Goal: Task Accomplishment & Management: Manage account settings

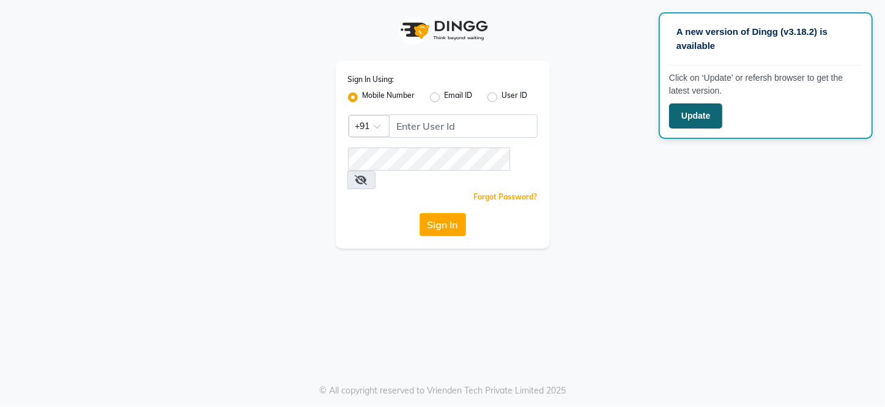
click at [708, 112] on button "Update" at bounding box center [695, 115] width 53 height 25
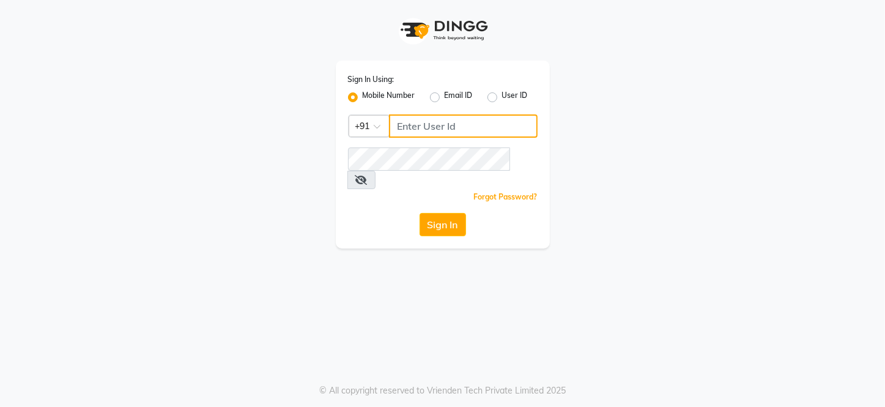
click at [489, 130] on input "Username" at bounding box center [463, 125] width 149 height 23
type input "9819402381"
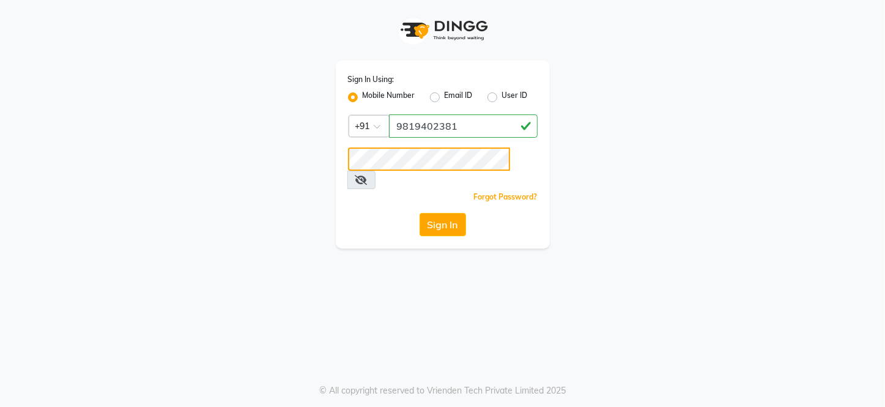
click at [420, 213] on button "Sign In" at bounding box center [443, 224] width 46 height 23
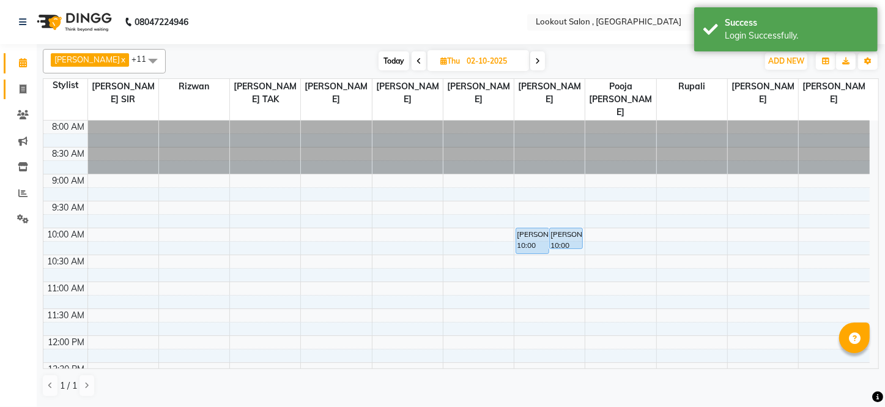
click at [21, 89] on icon at bounding box center [23, 88] width 7 height 9
select select "151"
select select "service"
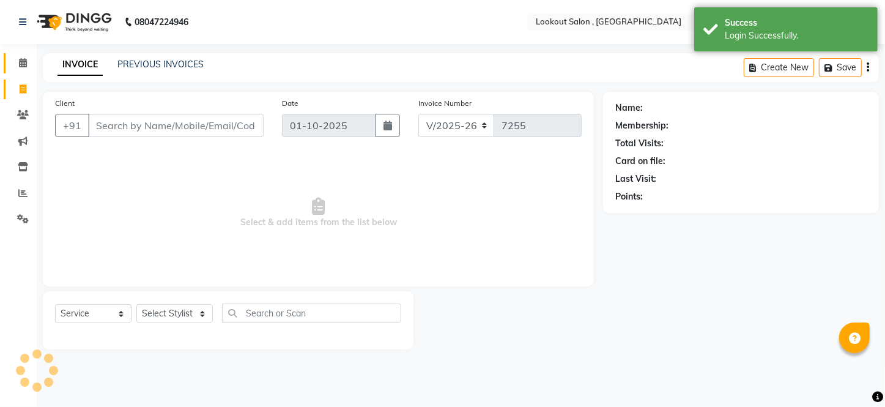
click at [24, 72] on link "Calendar" at bounding box center [18, 63] width 29 height 20
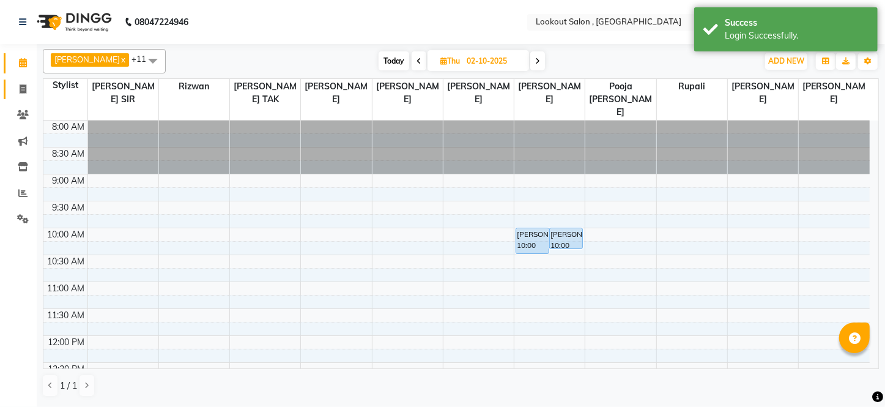
click at [24, 97] on link "Invoice" at bounding box center [18, 90] width 29 height 20
select select "151"
select select "service"
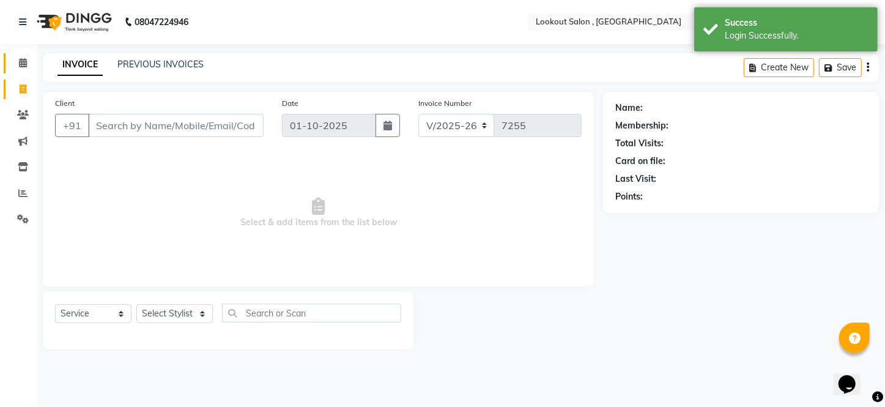
click at [20, 70] on link "Calendar" at bounding box center [18, 63] width 29 height 20
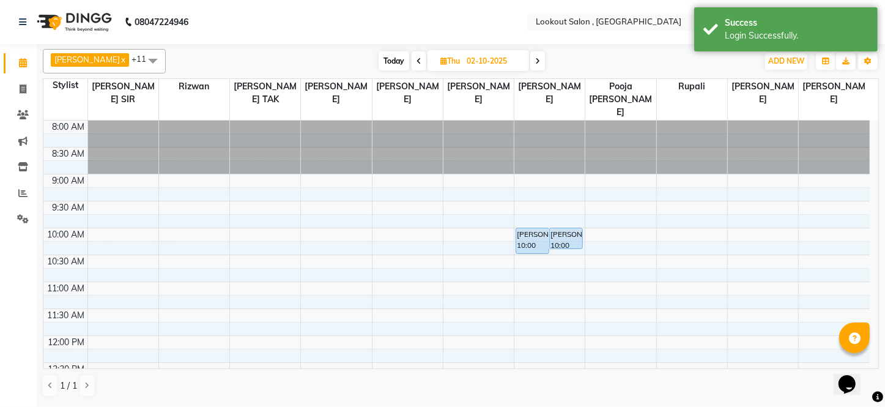
click at [401, 63] on span "Today" at bounding box center [394, 60] width 31 height 19
type input "01-10-2025"
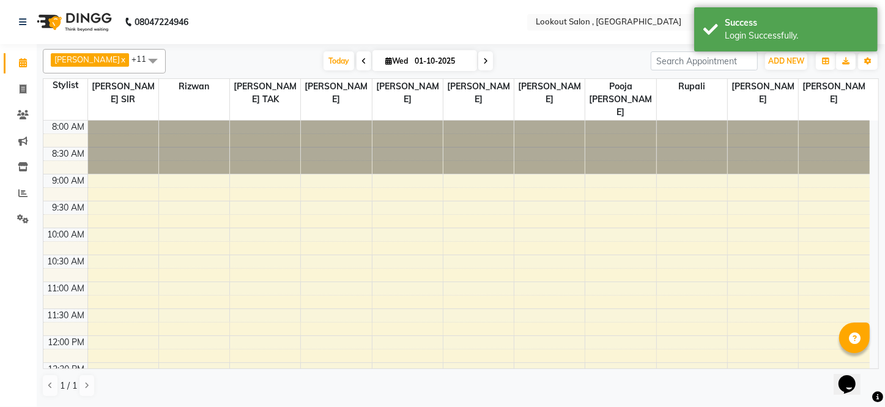
scroll to position [269, 0]
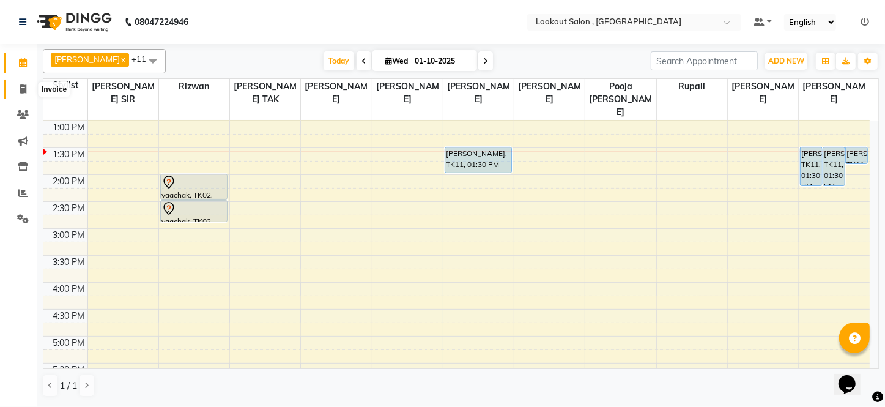
click at [29, 83] on span at bounding box center [22, 90] width 21 height 14
select select "service"
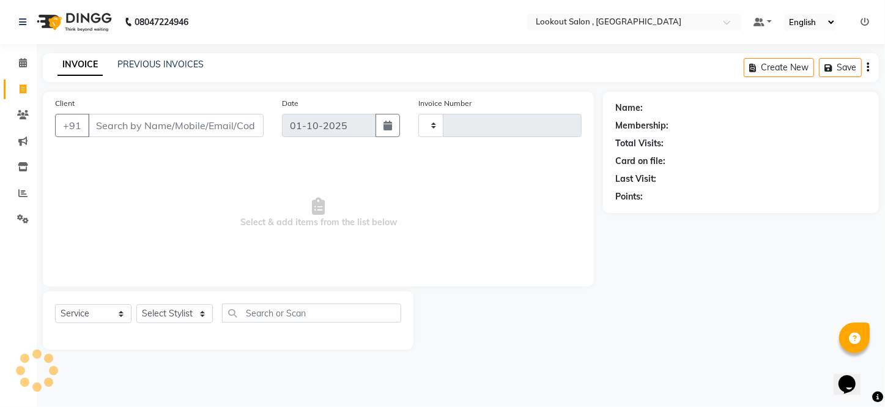
type input "7255"
select select "151"
click at [251, 31] on nav "08047224946 Select Location × Lookout Salon , Chickoowadi Default Panel My Pane…" at bounding box center [442, 22] width 885 height 44
click at [242, 117] on input "Client" at bounding box center [176, 125] width 176 height 23
click at [171, 111] on div "Client +91" at bounding box center [159, 122] width 227 height 50
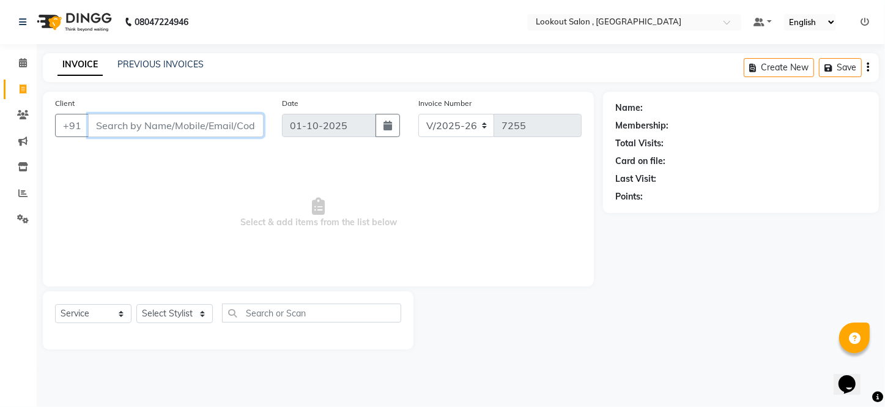
click at [177, 122] on input "Client" at bounding box center [176, 125] width 176 height 23
type input "9967320142"
click at [233, 134] on button "Add Client" at bounding box center [232, 125] width 63 height 23
select select "22"
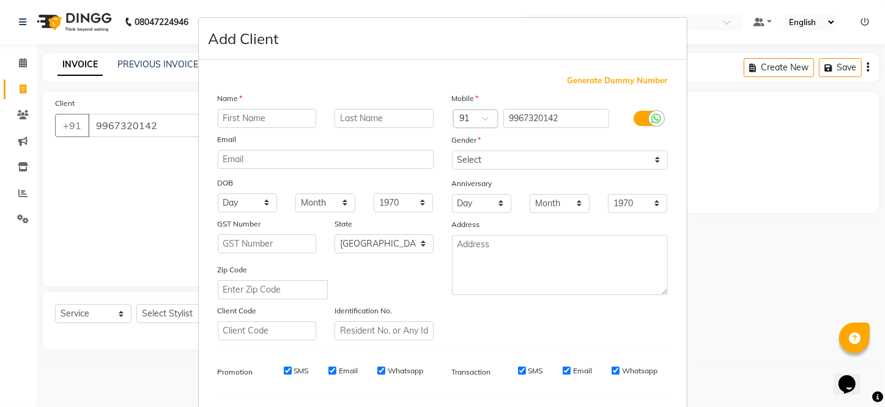
click at [251, 120] on input "text" at bounding box center [267, 118] width 99 height 19
type input "[PERSON_NAME]"
click at [527, 157] on select "Select [DEMOGRAPHIC_DATA] [DEMOGRAPHIC_DATA] Other Prefer Not To Say" at bounding box center [560, 160] width 216 height 19
select select "[DEMOGRAPHIC_DATA]"
click at [452, 151] on select "Select [DEMOGRAPHIC_DATA] [DEMOGRAPHIC_DATA] Other Prefer Not To Say" at bounding box center [560, 160] width 216 height 19
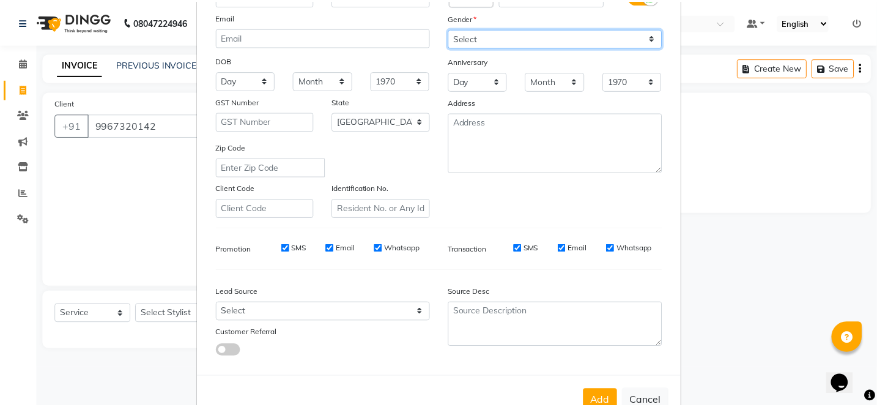
scroll to position [162, 0]
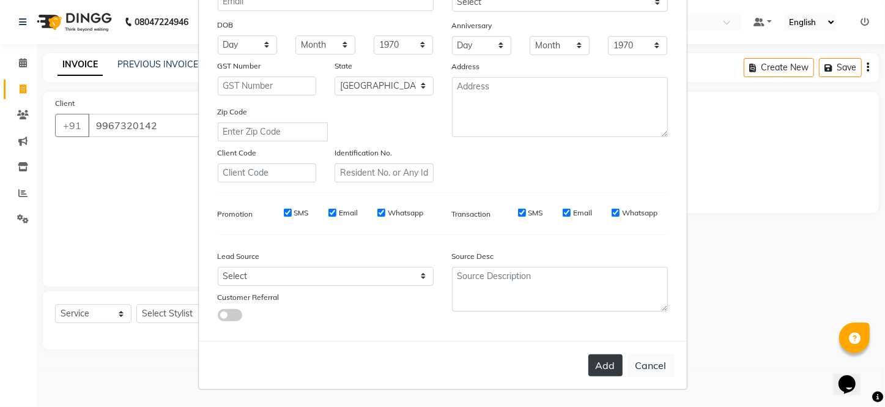
click at [600, 361] on button "Add" at bounding box center [606, 365] width 34 height 22
select select
select select "null"
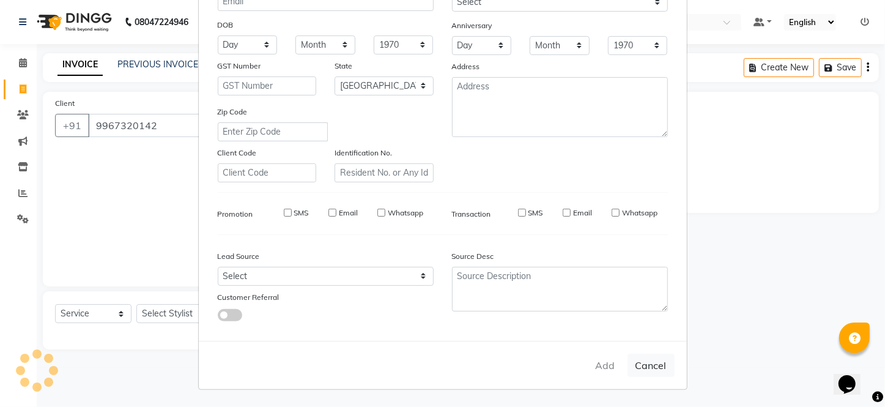
select select
checkbox input "false"
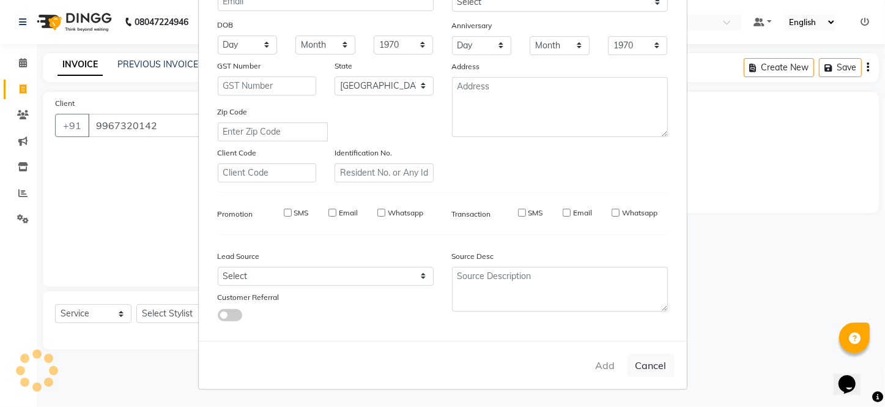
checkbox input "false"
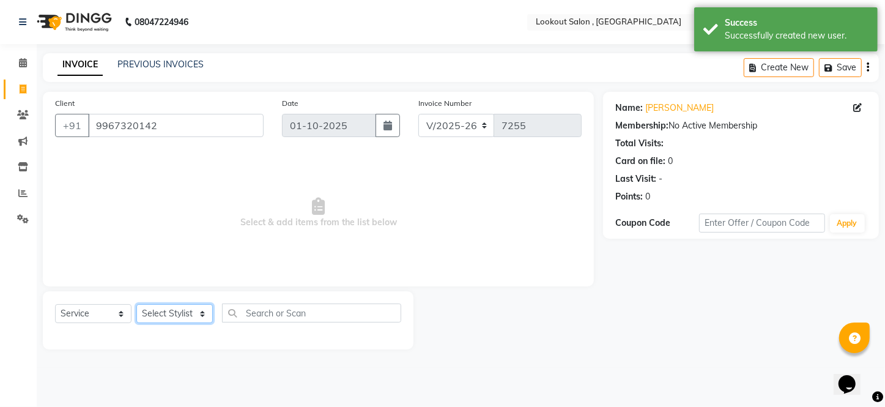
click at [175, 314] on select "Select Stylist [PERSON_NAME] [PERSON_NAME] [PERSON_NAME] [PERSON_NAME] [PERSON_…" at bounding box center [174, 313] width 76 height 19
select select "24828"
click at [136, 304] on select "Select Stylist [PERSON_NAME] [PERSON_NAME] [PERSON_NAME] [PERSON_NAME] [PERSON_…" at bounding box center [174, 313] width 76 height 19
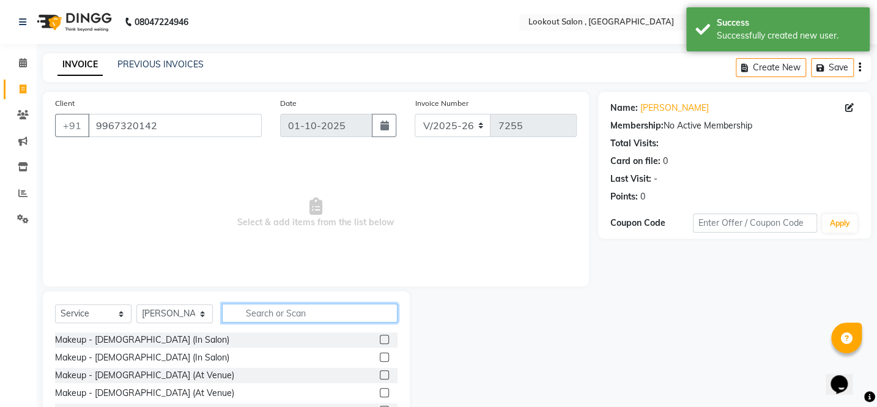
click at [273, 316] on input "text" at bounding box center [310, 312] width 176 height 19
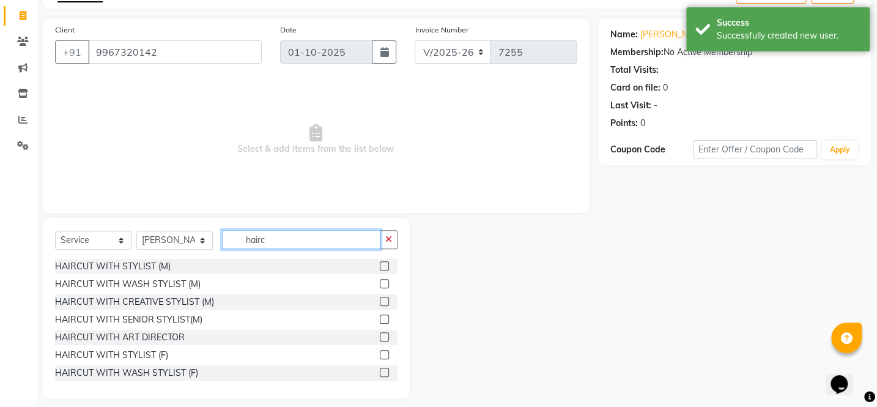
scroll to position [84, 0]
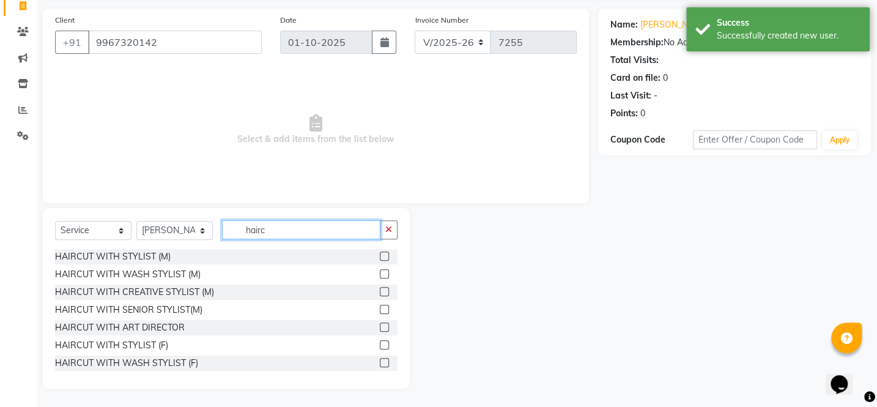
type input "hairc"
click at [380, 346] on label at bounding box center [384, 344] width 9 height 9
click at [380, 346] on input "checkbox" at bounding box center [384, 345] width 8 height 8
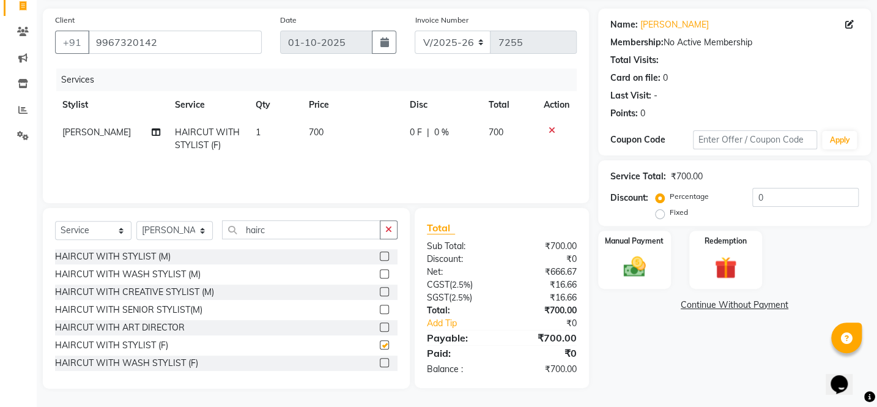
checkbox input "false"
click at [657, 251] on div "Manual Payment" at bounding box center [635, 259] width 76 height 61
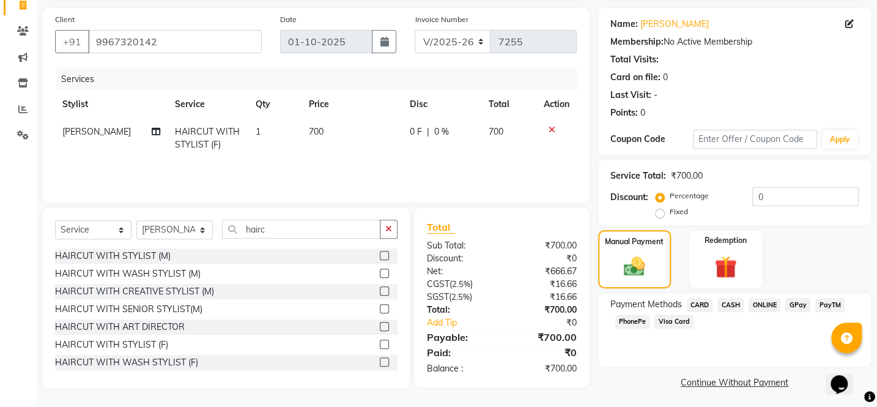
click at [630, 324] on span "PhonePe" at bounding box center [633, 321] width 35 height 14
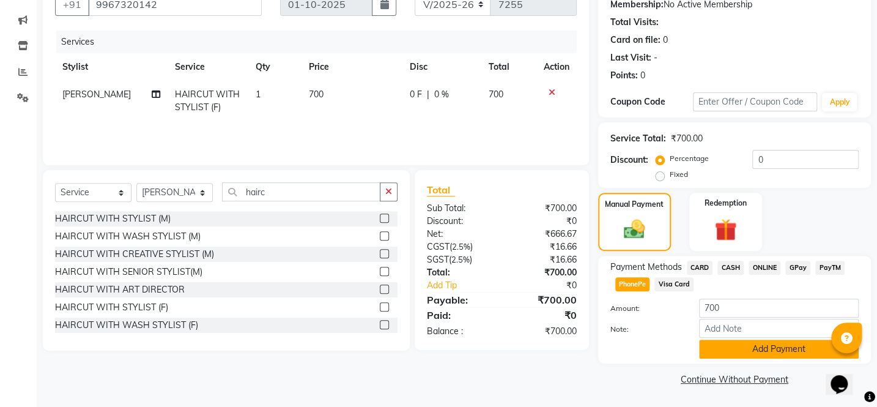
click at [729, 352] on button "Add Payment" at bounding box center [779, 349] width 160 height 19
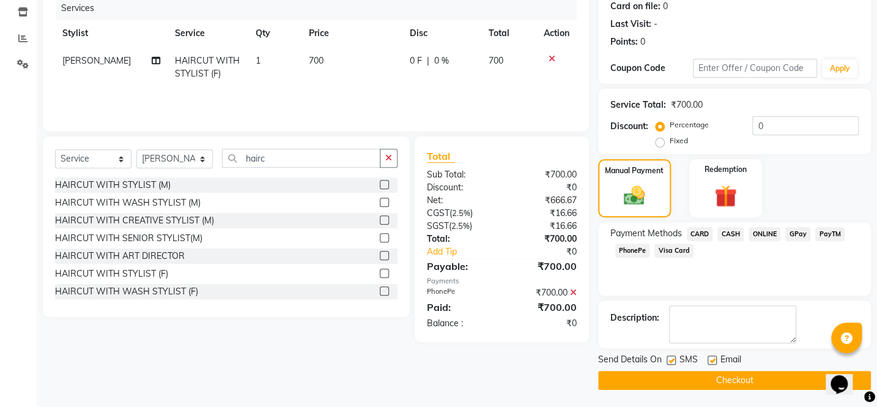
scroll to position [155, 0]
click at [742, 379] on button "Checkout" at bounding box center [734, 379] width 273 height 19
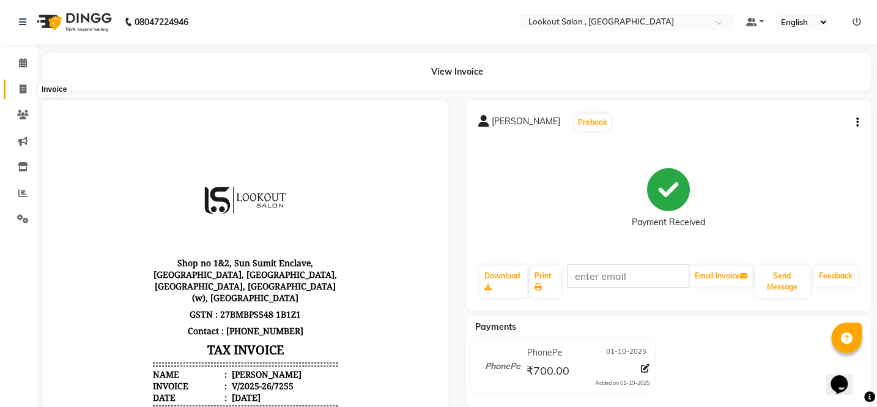
click at [20, 83] on span at bounding box center [22, 90] width 21 height 14
select select "151"
select select "service"
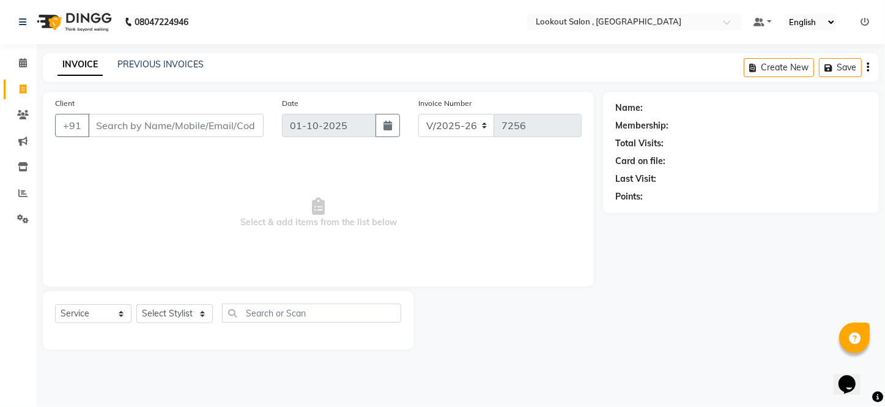
click at [38, 73] on main "INVOICE PREVIOUS INVOICES Create New Save Client +91 Date [DATE] Invoice Number…" at bounding box center [461, 210] width 849 height 314
click at [20, 67] on span at bounding box center [22, 63] width 21 height 14
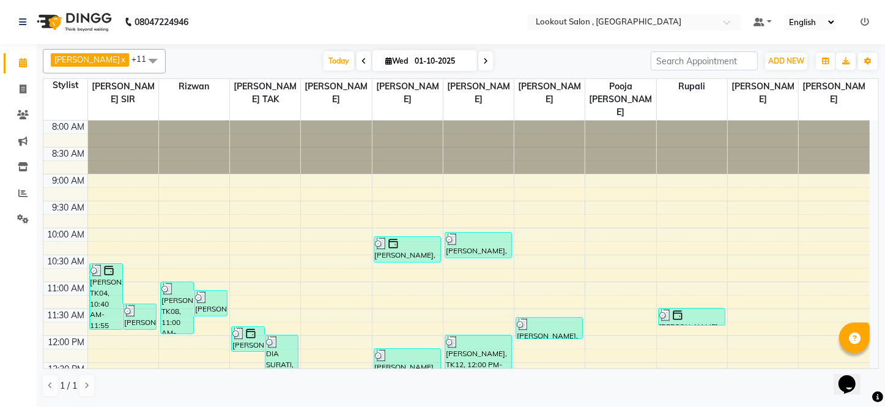
click at [483, 63] on span at bounding box center [485, 60] width 15 height 19
type input "02-10-2025"
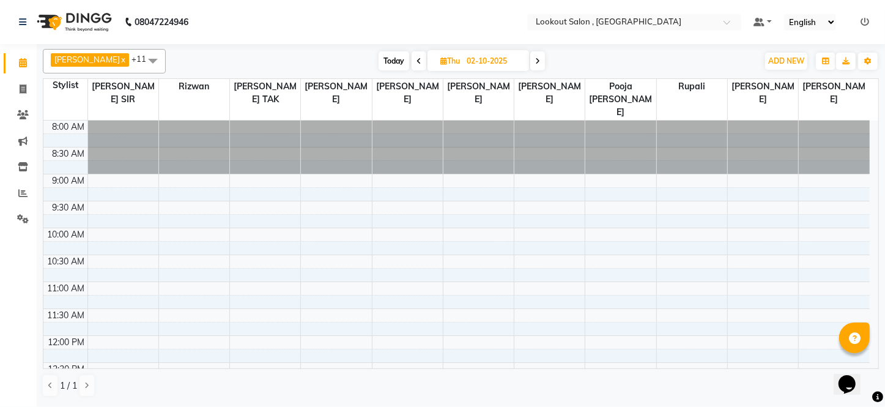
scroll to position [322, 0]
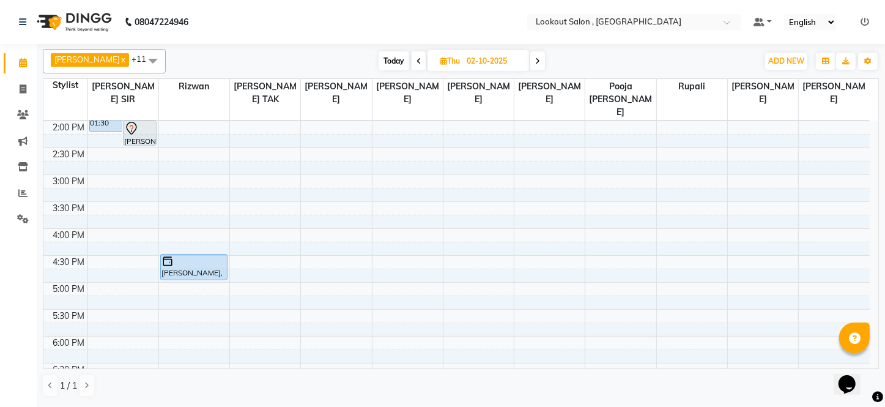
click at [250, 167] on div "8:00 AM 8:30 AM 9:00 AM 9:30 AM 10:00 AM 10:30 AM 11:00 AM 11:30 AM 12:00 PM 12…" at bounding box center [456, 201] width 827 height 807
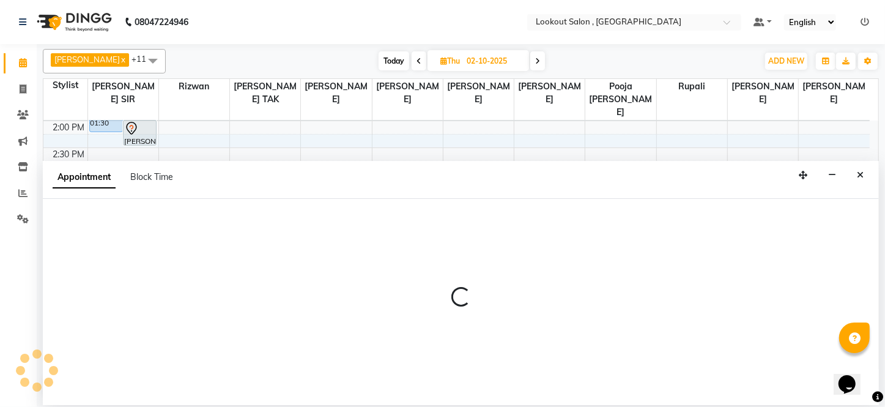
select select "11497"
select select "900"
select select "tentative"
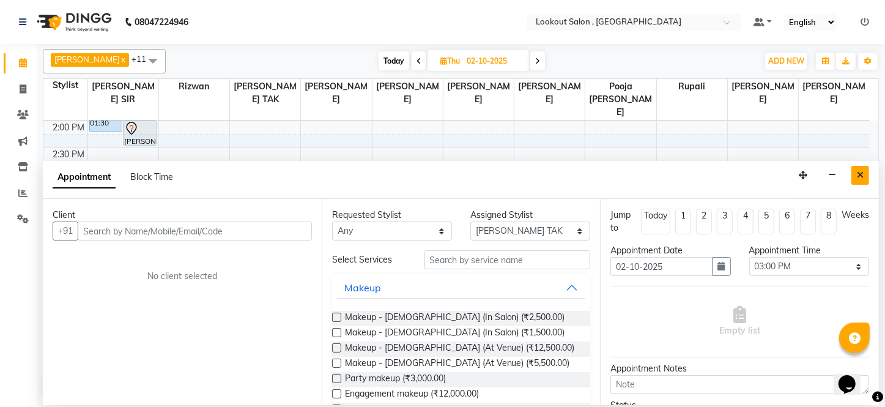
click at [860, 170] on button "Close" at bounding box center [861, 175] width 18 height 19
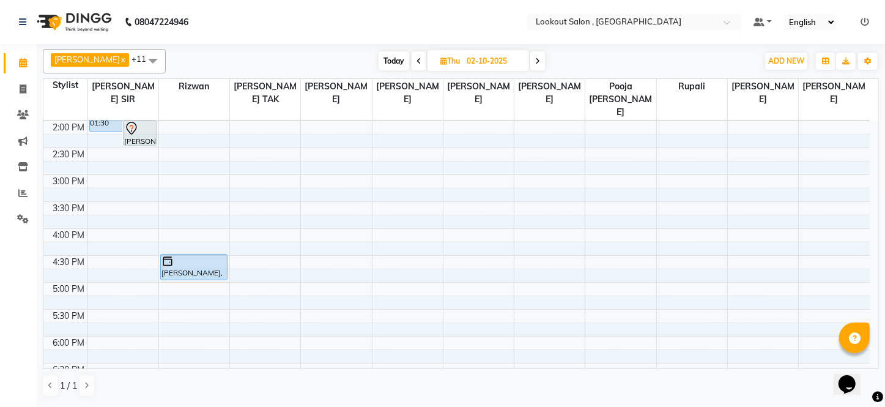
click at [359, 166] on div "8:00 AM 8:30 AM 9:00 AM 9:30 AM 10:00 AM 10:30 AM 11:00 AM 11:30 AM 12:00 PM 12…" at bounding box center [456, 201] width 827 height 807
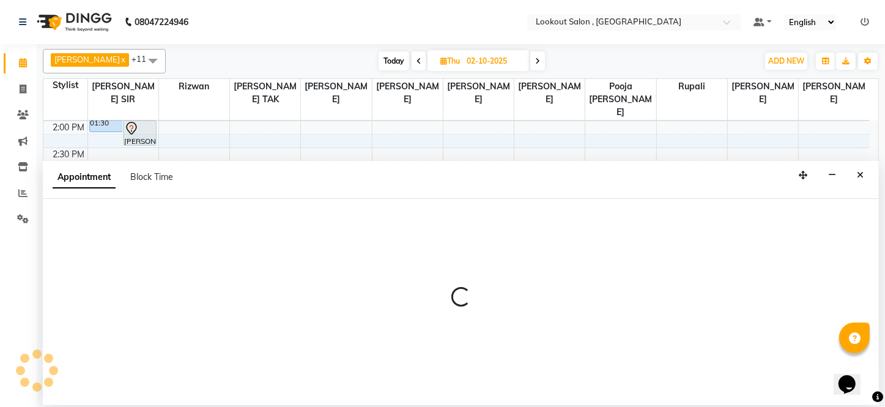
select select "7174"
select select "tentative"
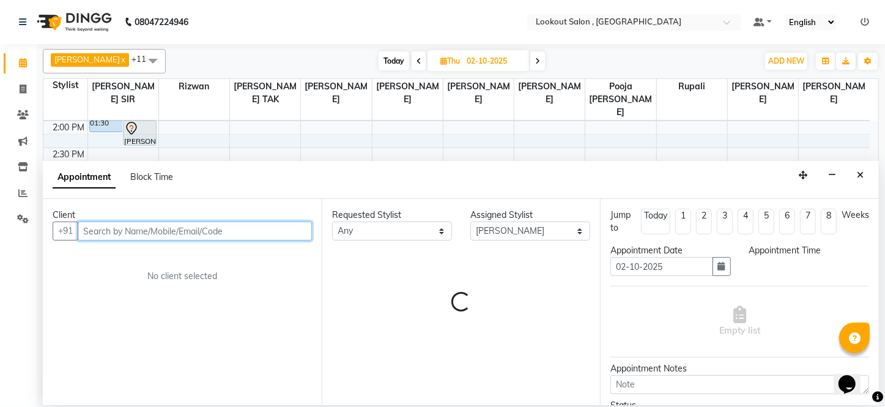
select select "900"
drag, startPoint x: 160, startPoint y: 232, endPoint x: 162, endPoint y: 226, distance: 6.2
click at [160, 231] on input "text" at bounding box center [195, 230] width 234 height 19
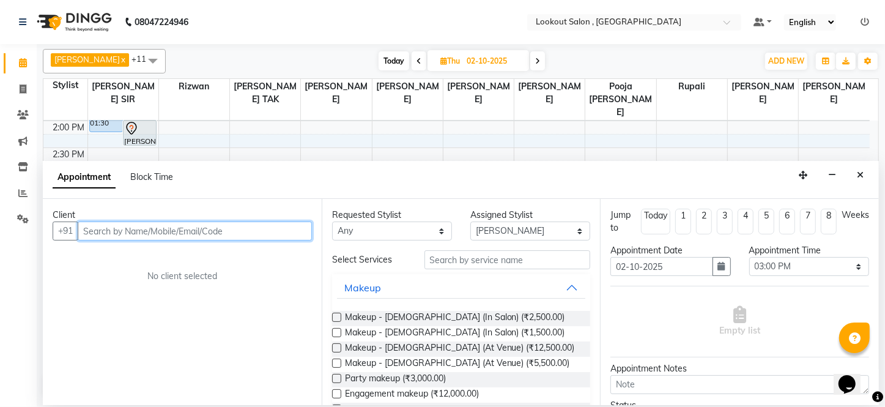
click at [158, 232] on input "text" at bounding box center [195, 230] width 234 height 19
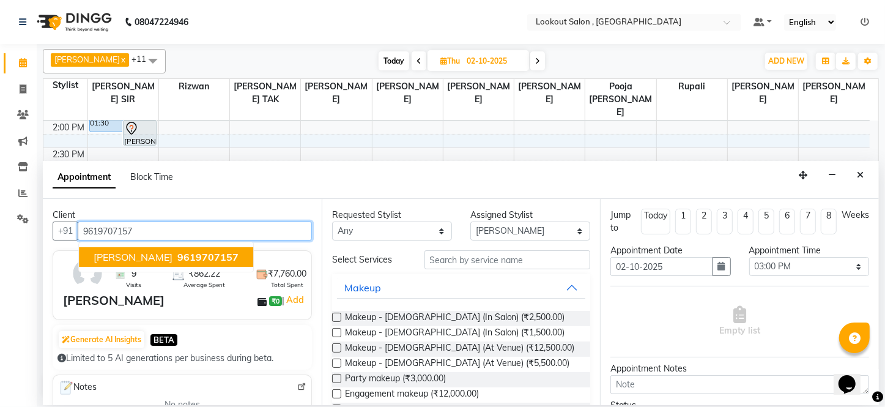
click at [165, 260] on span "[PERSON_NAME]" at bounding box center [133, 257] width 79 height 12
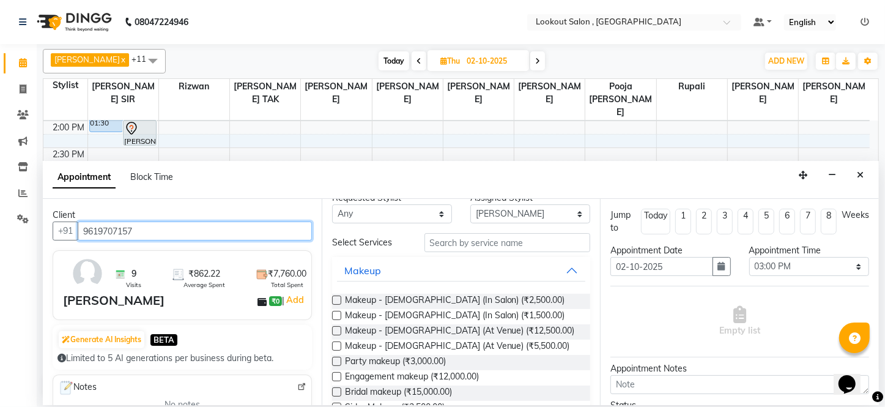
scroll to position [0, 0]
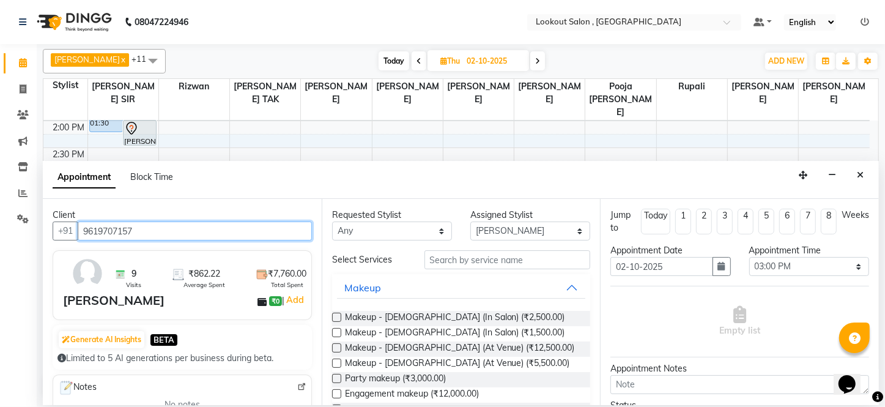
type input "9619707157"
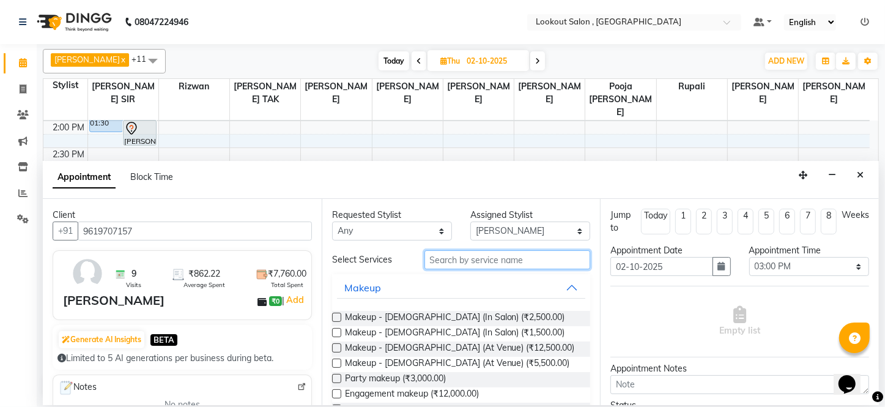
click at [502, 263] on input "text" at bounding box center [508, 259] width 166 height 19
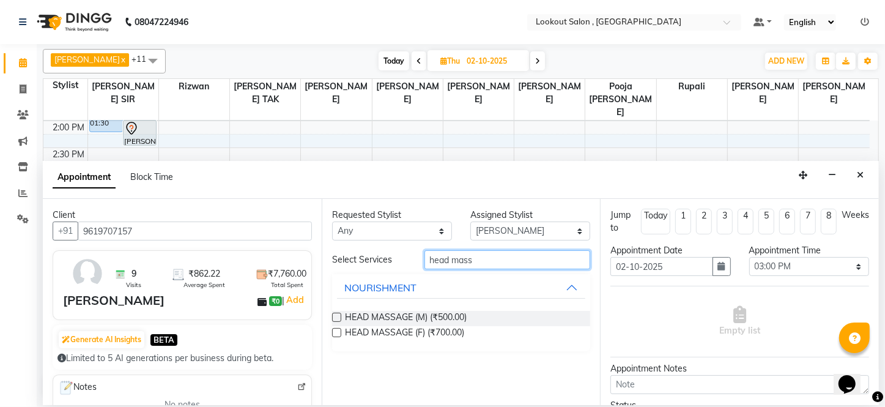
type input "head mass"
click at [340, 330] on label at bounding box center [336, 332] width 9 height 9
click at [340, 330] on input "checkbox" at bounding box center [336, 334] width 8 height 8
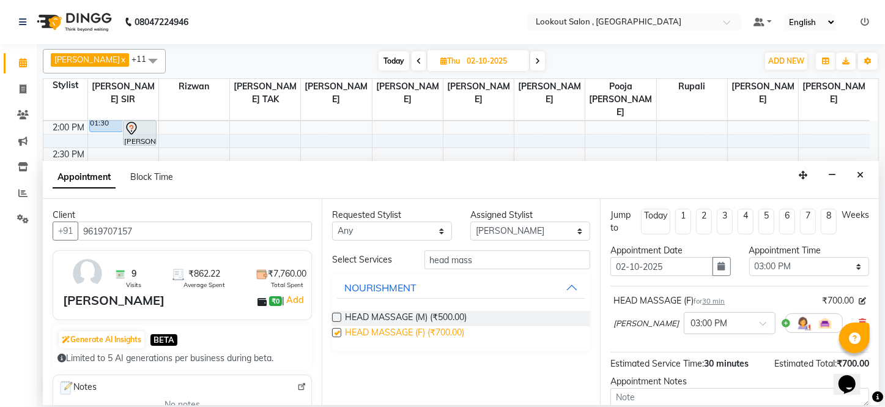
checkbox input "false"
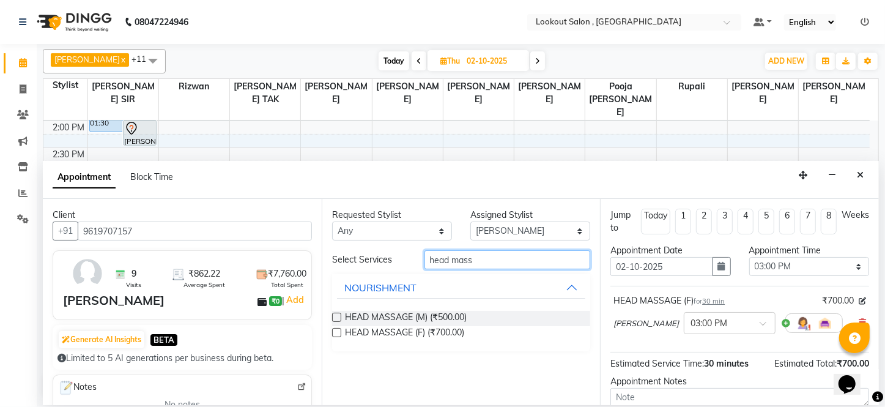
click at [560, 261] on input "head mass" at bounding box center [508, 259] width 166 height 19
type input "h"
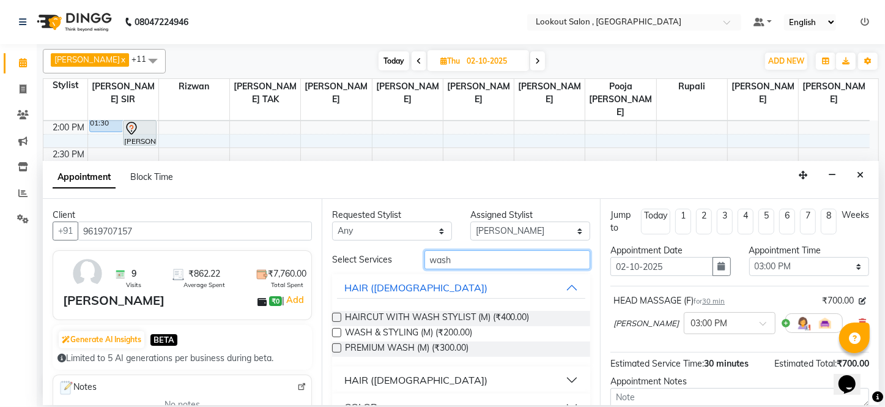
type input "wash"
click at [335, 330] on label at bounding box center [336, 332] width 9 height 9
click at [335, 330] on input "checkbox" at bounding box center [336, 334] width 8 height 8
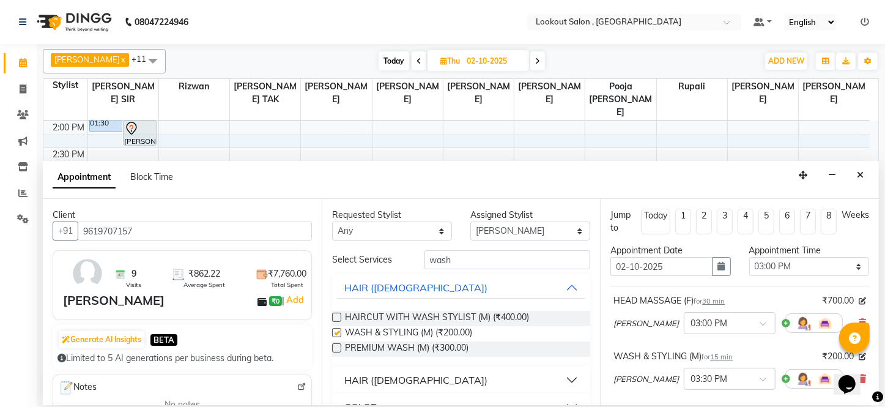
checkbox input "false"
click at [537, 233] on select "Select [PERSON_NAME] [PERSON_NAME] [PERSON_NAME] kuldeep NANDINI [PERSON_NAME] …" at bounding box center [531, 230] width 120 height 19
select select "48095"
click at [471, 221] on select "Select [PERSON_NAME] [PERSON_NAME] [PERSON_NAME] kuldeep NANDINI [PERSON_NAME] …" at bounding box center [531, 230] width 120 height 19
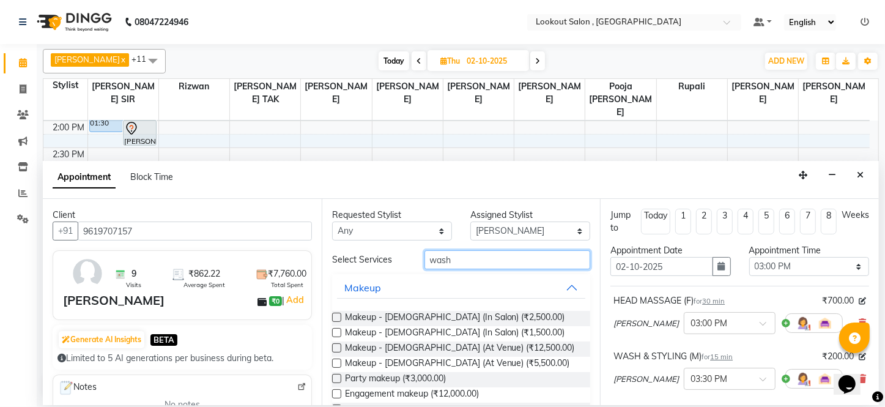
click at [526, 259] on input "wash" at bounding box center [508, 259] width 166 height 19
type input "w"
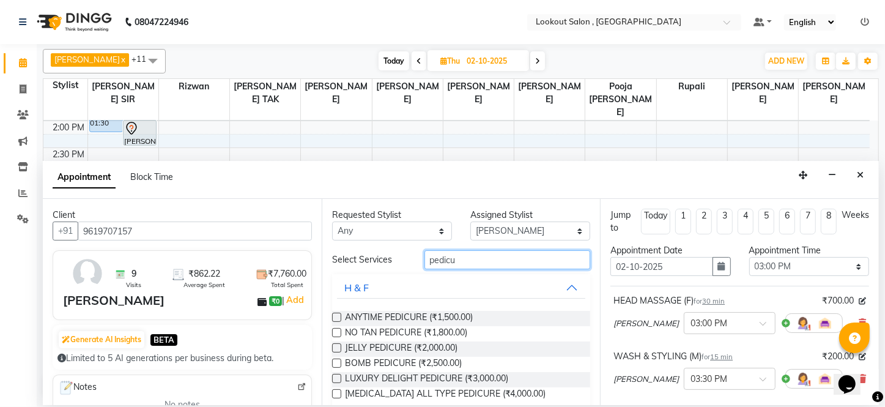
type input "pedicu"
click at [337, 321] on label at bounding box center [336, 317] width 9 height 9
click at [337, 321] on input "checkbox" at bounding box center [336, 318] width 8 height 8
checkbox input "false"
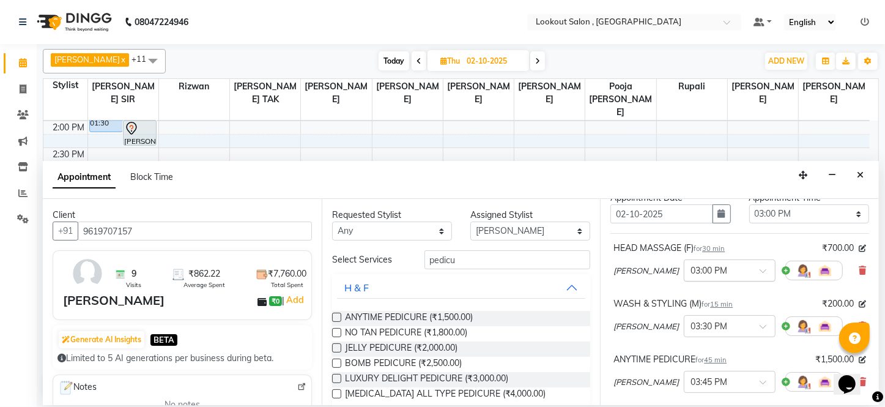
scroll to position [111, 0]
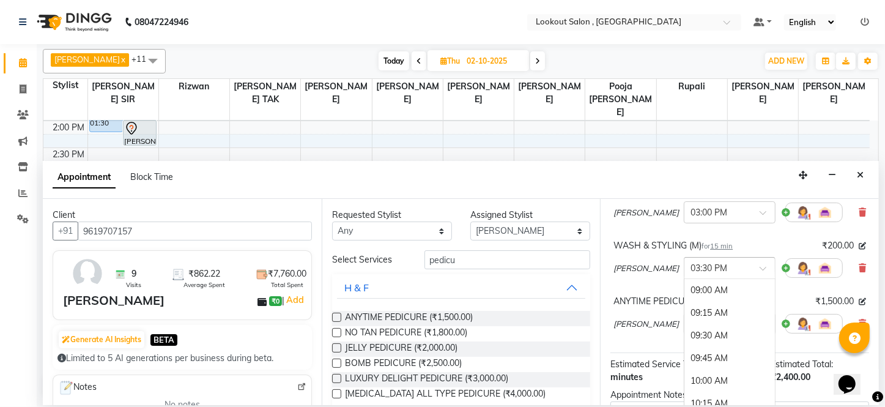
click at [760, 266] on span at bounding box center [767, 272] width 15 height 13
click at [716, 303] on div "03:00 PM" at bounding box center [730, 312] width 91 height 23
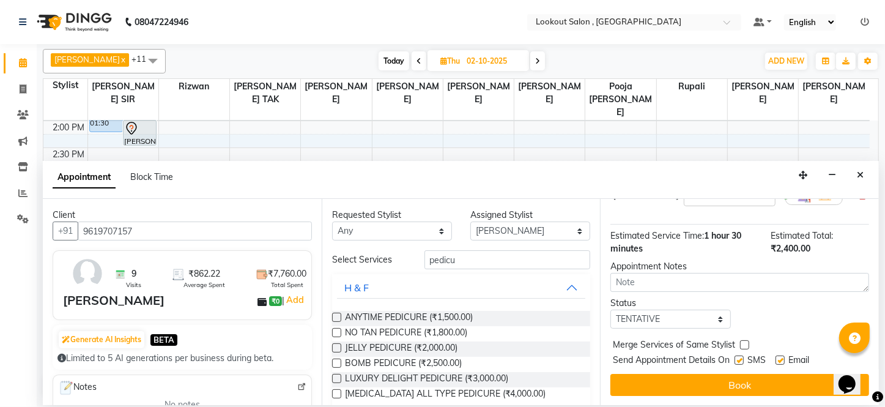
scroll to position [128, 0]
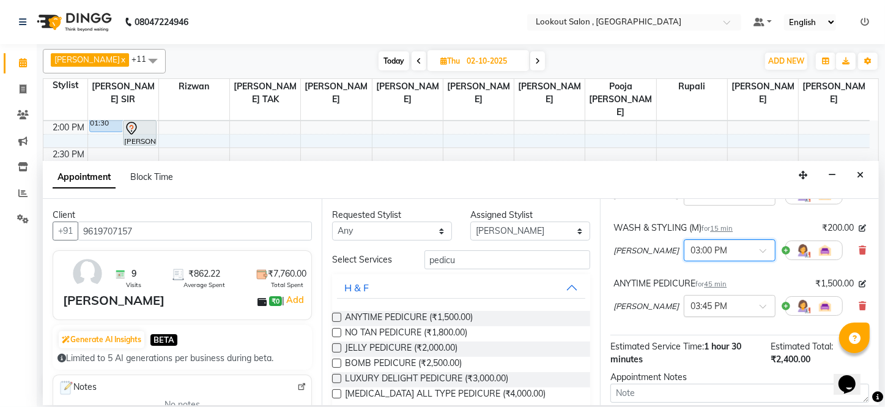
click at [738, 299] on input "text" at bounding box center [718, 305] width 54 height 13
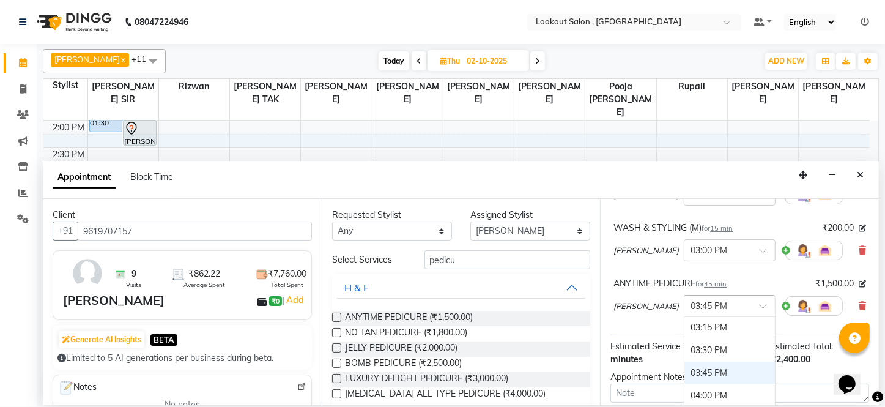
scroll to position [545, 0]
click at [711, 327] on div "03:00 PM" at bounding box center [730, 327] width 91 height 23
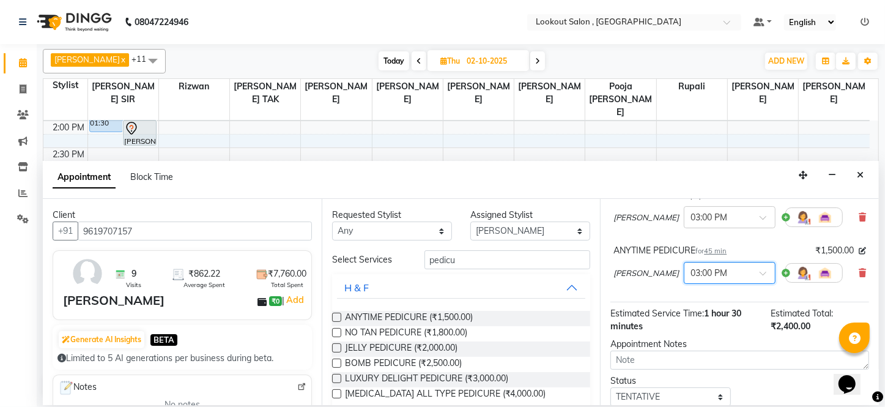
scroll to position [196, 0]
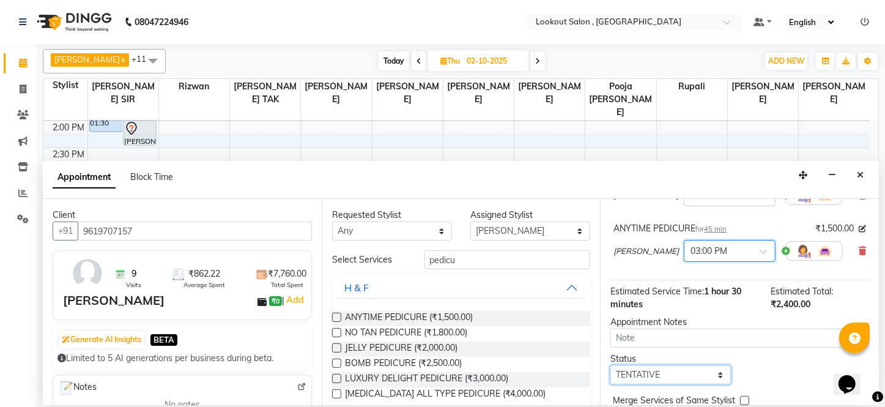
click at [712, 376] on select "Select TENTATIVE CONFIRM UPCOMING" at bounding box center [671, 374] width 120 height 19
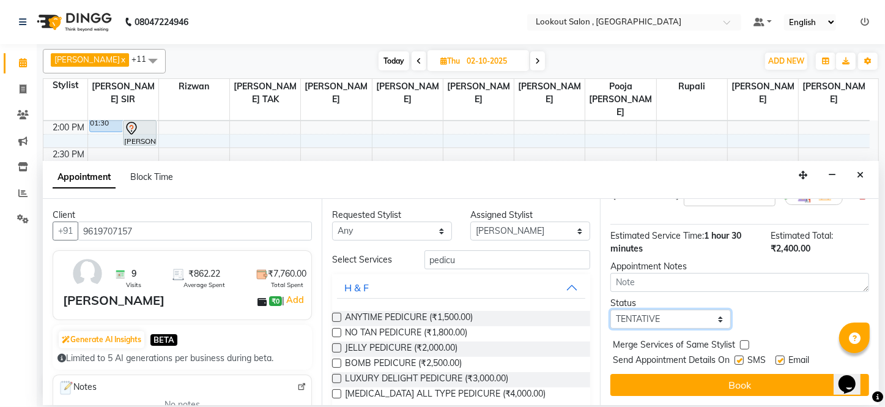
click at [693, 321] on select "Select TENTATIVE CONFIRM UPCOMING" at bounding box center [671, 319] width 120 height 19
select select "upcoming"
click at [611, 310] on select "Select TENTATIVE CONFIRM UPCOMING" at bounding box center [671, 319] width 120 height 19
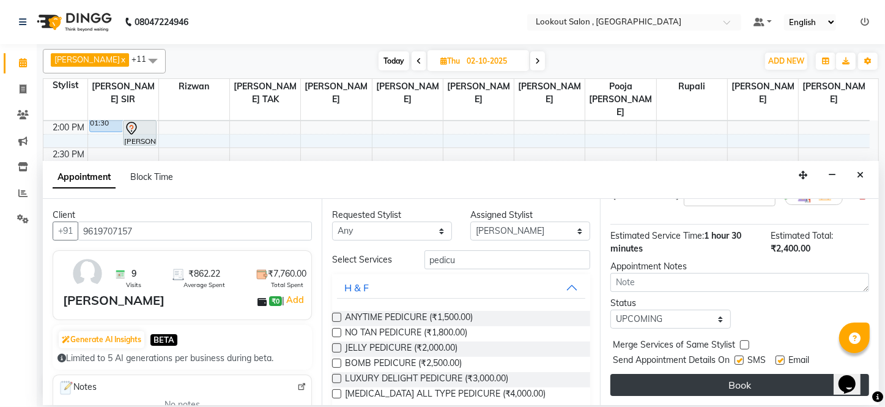
click at [683, 376] on button "Book" at bounding box center [740, 385] width 259 height 22
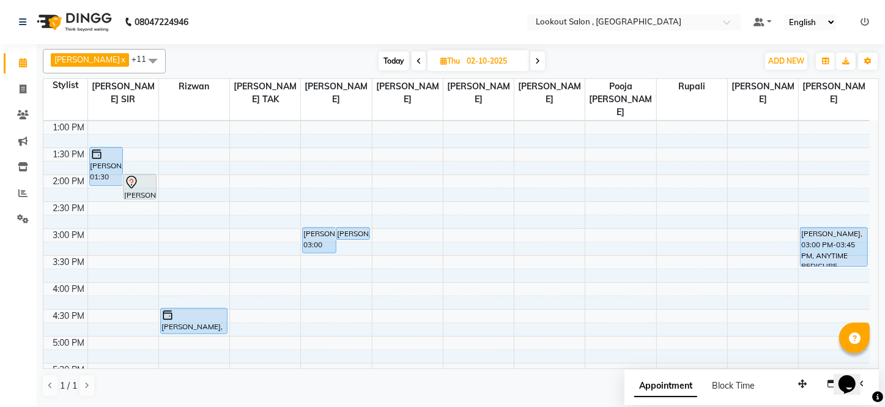
scroll to position [42, 0]
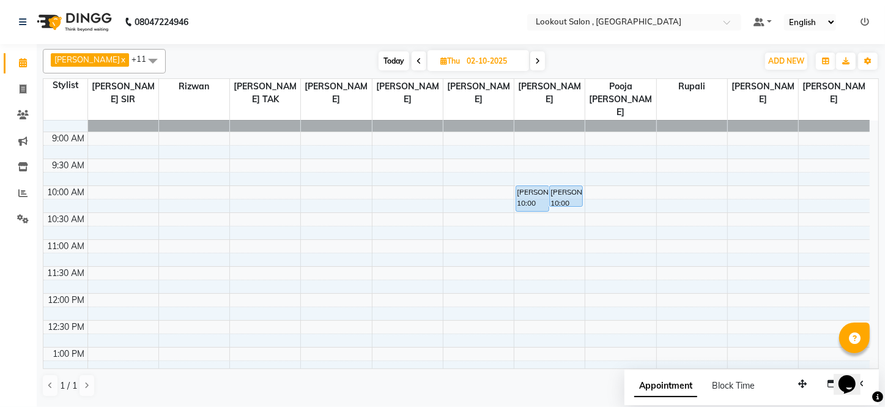
click at [23, 76] on li "Invoice" at bounding box center [18, 89] width 37 height 26
click at [24, 83] on span at bounding box center [22, 90] width 21 height 14
select select "151"
select select "service"
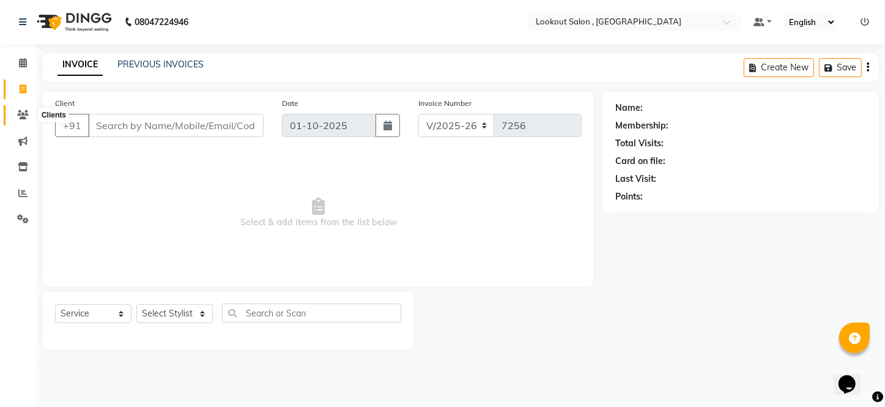
click at [14, 117] on span at bounding box center [22, 115] width 21 height 14
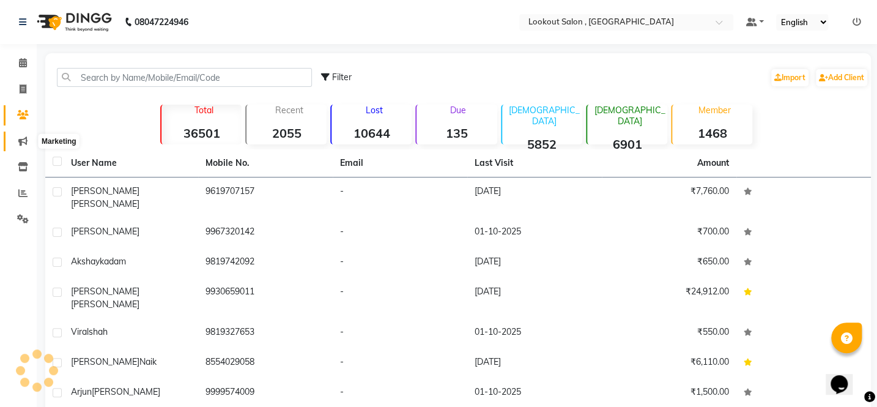
click at [22, 143] on icon at bounding box center [22, 140] width 9 height 9
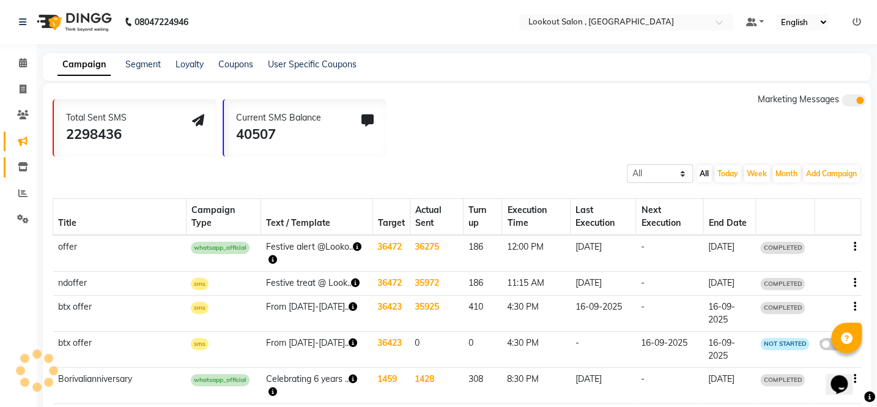
drag, startPoint x: 18, startPoint y: 158, endPoint x: 21, endPoint y: 169, distance: 11.4
click at [18, 159] on link "Inventory" at bounding box center [18, 167] width 29 height 20
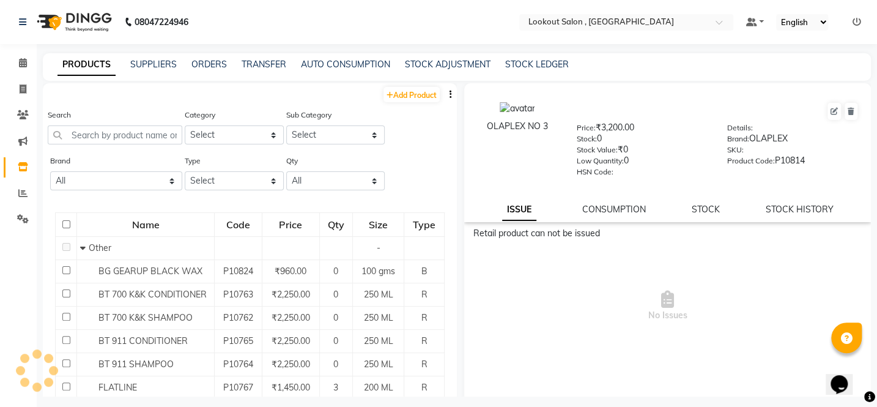
click at [20, 207] on li "Settings" at bounding box center [18, 219] width 37 height 26
click at [17, 190] on span at bounding box center [22, 194] width 21 height 14
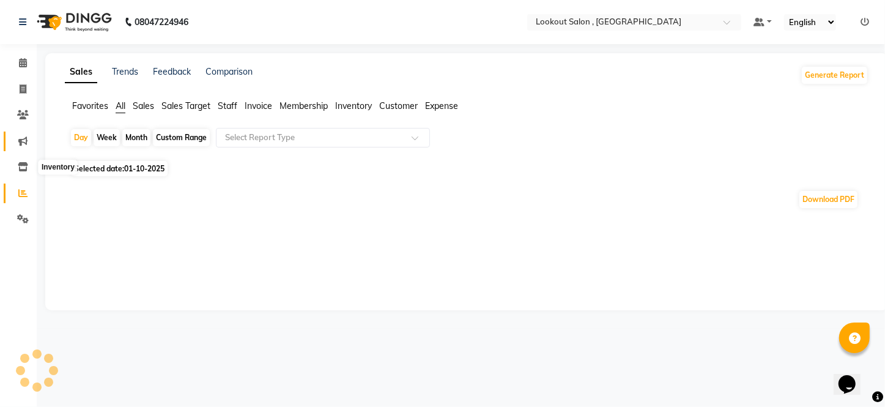
click at [20, 155] on li "Inventory" at bounding box center [18, 167] width 37 height 26
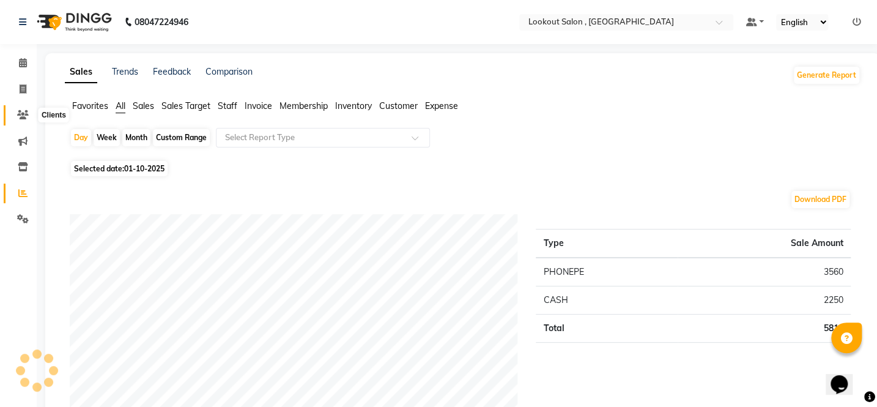
click at [21, 116] on icon at bounding box center [23, 114] width 12 height 9
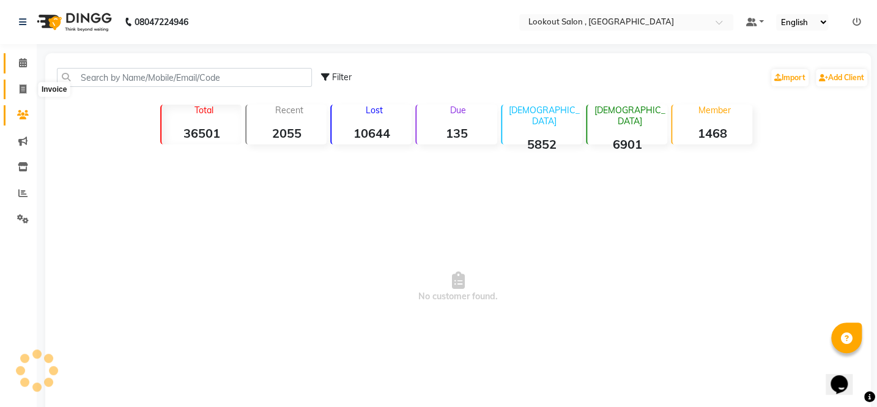
drag, startPoint x: 21, startPoint y: 91, endPoint x: 27, endPoint y: 62, distance: 30.0
click at [21, 91] on icon at bounding box center [23, 88] width 7 height 9
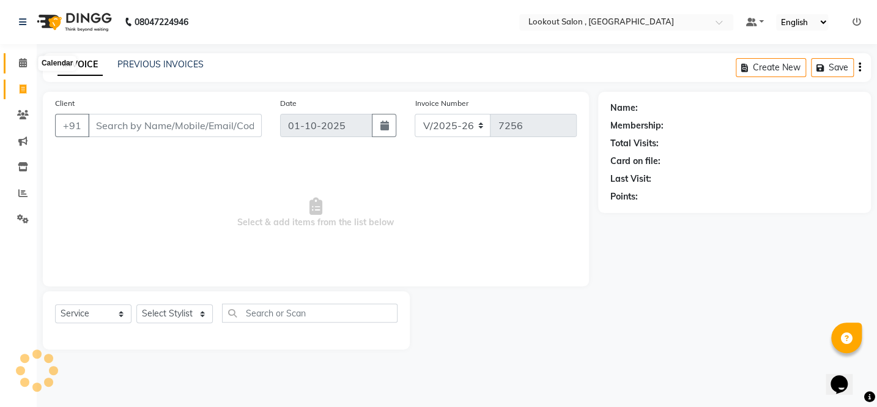
click at [27, 62] on span at bounding box center [22, 63] width 21 height 14
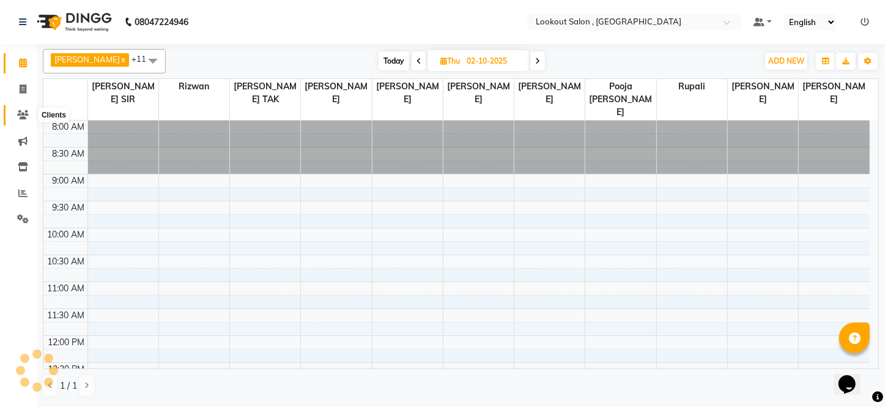
drag, startPoint x: 25, startPoint y: 108, endPoint x: 20, endPoint y: 177, distance: 69.4
click at [21, 178] on li "Inventory" at bounding box center [18, 167] width 37 height 26
drag, startPoint x: 15, startPoint y: 202, endPoint x: 17, endPoint y: 180, distance: 22.1
click at [16, 202] on link "Reports" at bounding box center [18, 194] width 29 height 20
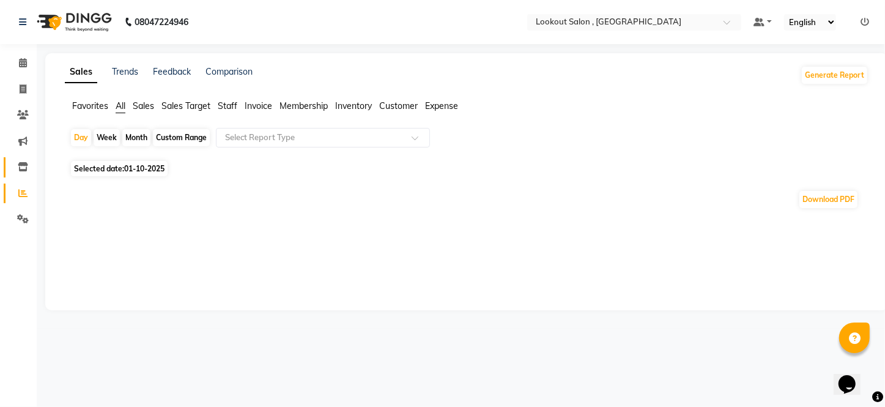
click at [21, 157] on link "Inventory" at bounding box center [18, 167] width 29 height 20
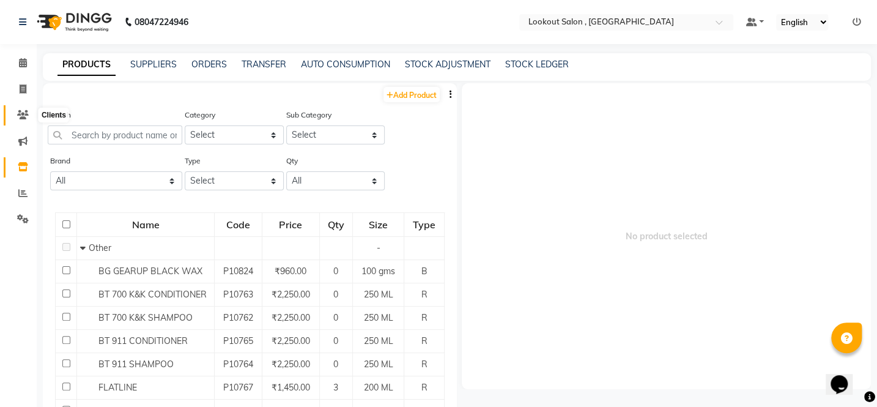
drag, startPoint x: 29, startPoint y: 136, endPoint x: 28, endPoint y: 98, distance: 38.0
click at [24, 111] on icon at bounding box center [23, 114] width 12 height 9
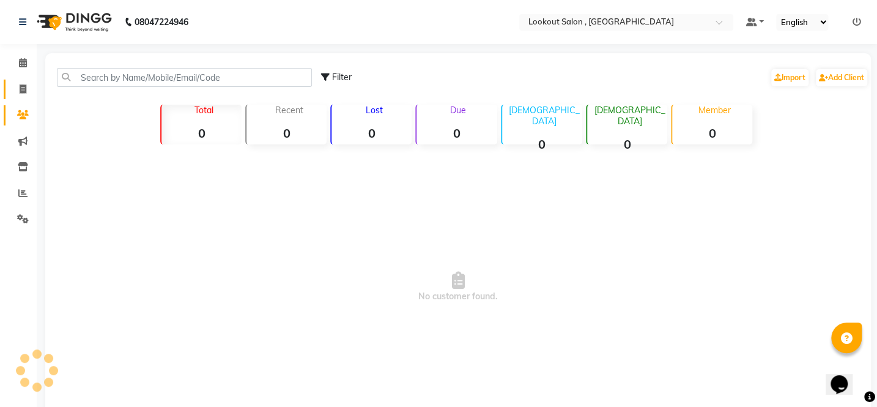
drag, startPoint x: 28, startPoint y: 98, endPoint x: 28, endPoint y: 87, distance: 10.4
click at [28, 97] on link "Invoice" at bounding box center [18, 90] width 29 height 20
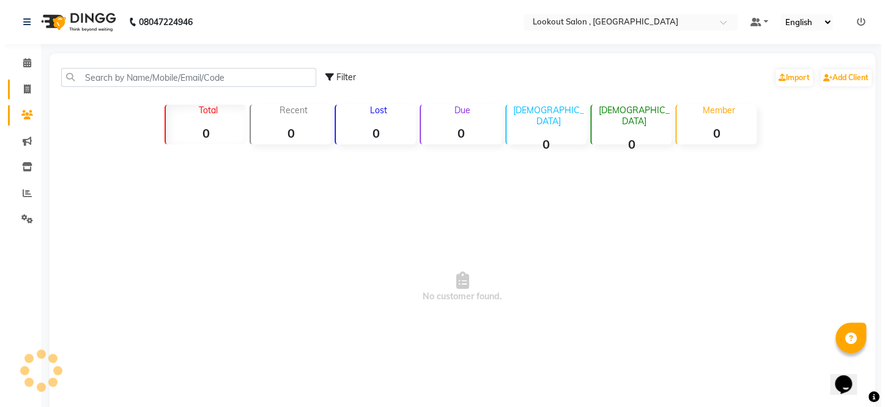
select select "151"
select select "service"
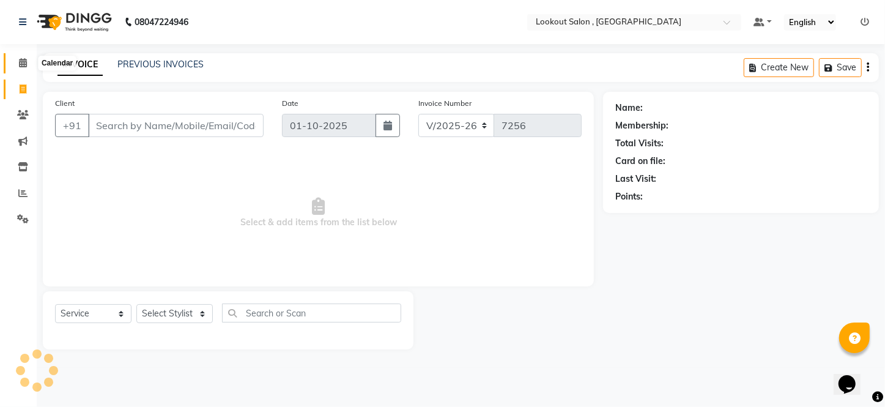
click at [26, 65] on icon at bounding box center [23, 62] width 8 height 9
click at [26, 87] on span at bounding box center [22, 90] width 21 height 14
select select "service"
select select "151"
type input "7256"
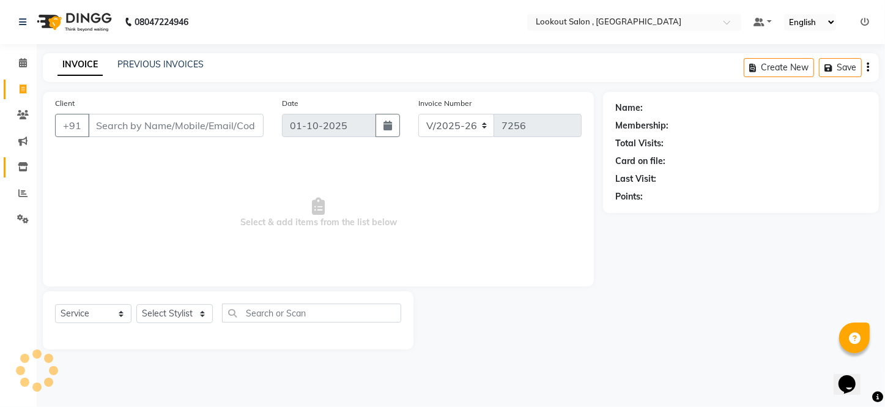
drag, startPoint x: 20, startPoint y: 153, endPoint x: 16, endPoint y: 171, distance: 18.8
click at [20, 157] on ul "Calendar Invoice Clients Marketing Inventory Reports Settings Upcoming Tentativ…" at bounding box center [18, 144] width 37 height 188
click at [18, 175] on link "Inventory" at bounding box center [18, 167] width 29 height 20
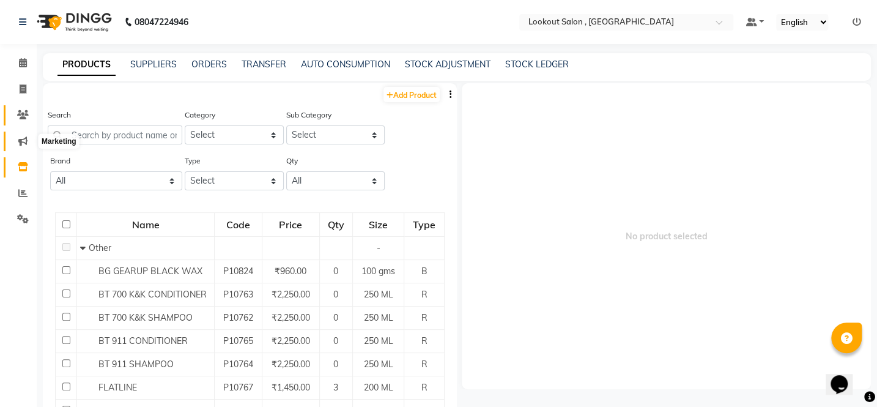
drag, startPoint x: 16, startPoint y: 149, endPoint x: 17, endPoint y: 117, distance: 32.5
click at [26, 101] on li "Invoice" at bounding box center [18, 89] width 37 height 26
click at [24, 91] on icon at bounding box center [23, 88] width 7 height 9
select select "151"
select select "service"
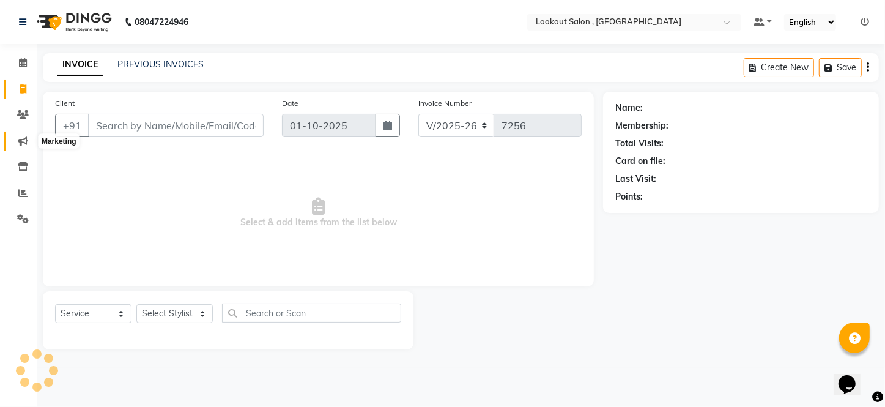
drag, startPoint x: 28, startPoint y: 135, endPoint x: 20, endPoint y: 126, distance: 12.1
click at [28, 135] on span at bounding box center [22, 142] width 21 height 14
click at [19, 135] on span at bounding box center [22, 142] width 21 height 14
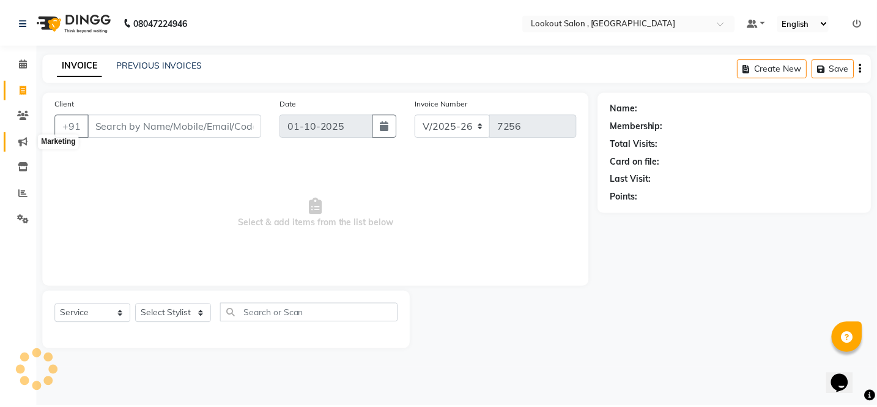
scroll to position [16, 0]
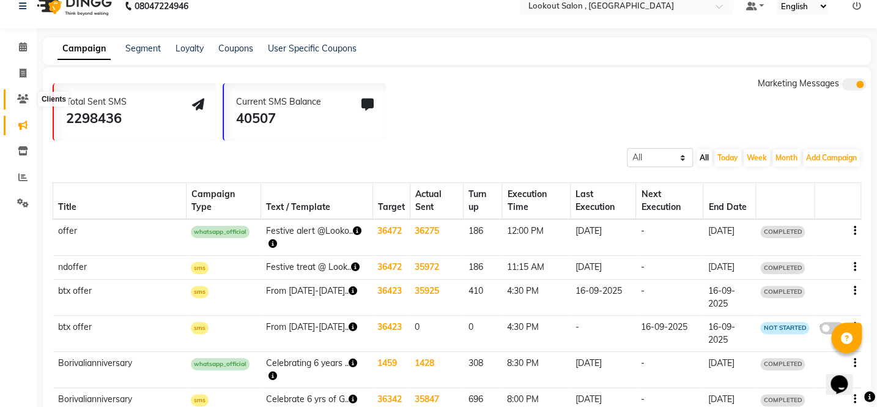
drag, startPoint x: 20, startPoint y: 99, endPoint x: 23, endPoint y: 93, distance: 6.6
click at [20, 98] on icon at bounding box center [23, 98] width 12 height 9
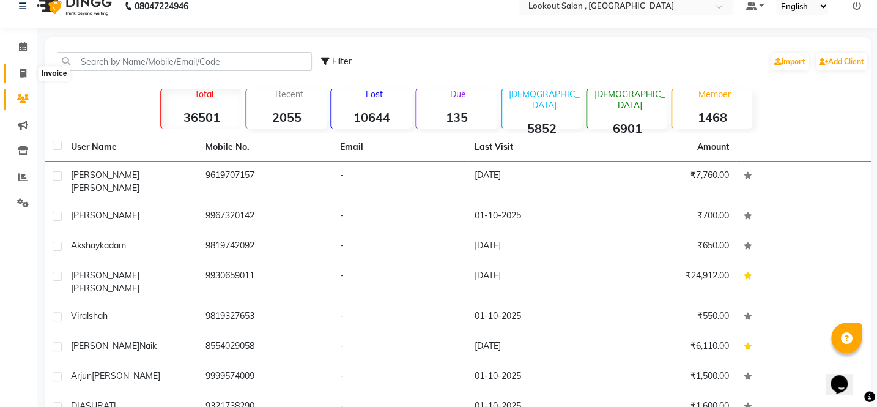
click at [23, 78] on span at bounding box center [22, 74] width 21 height 14
select select "151"
select select "service"
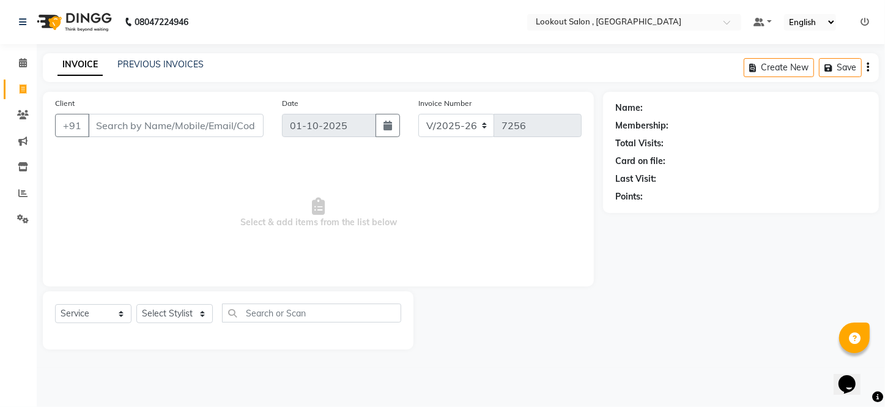
click at [180, 119] on input "Client" at bounding box center [176, 125] width 176 height 23
click at [145, 117] on input "Client" at bounding box center [176, 125] width 176 height 23
type input "8779278932"
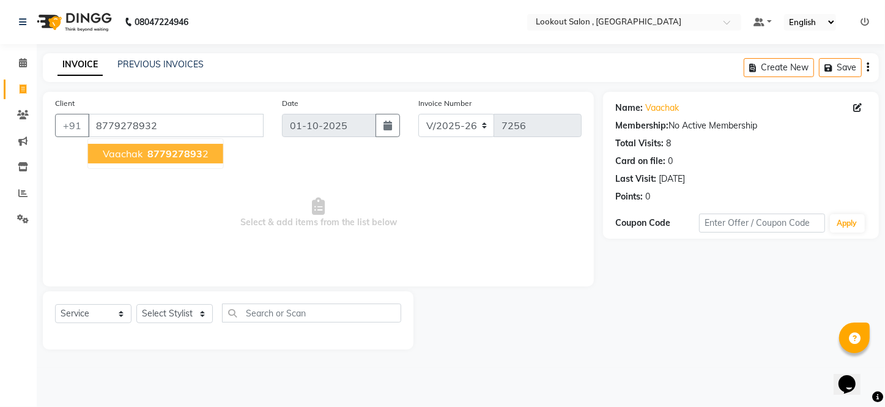
click at [169, 155] on span "877927893" at bounding box center [174, 153] width 55 height 12
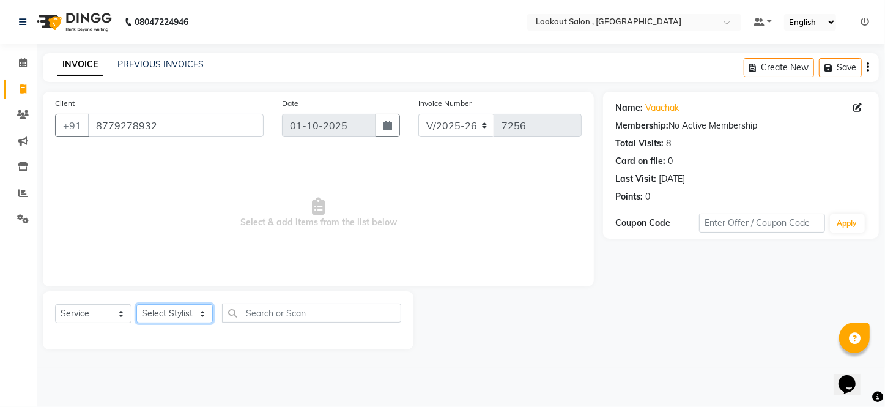
click at [176, 318] on select "Select Stylist [PERSON_NAME] [PERSON_NAME] [PERSON_NAME] [PERSON_NAME] [PERSON_…" at bounding box center [174, 313] width 76 height 19
click at [302, 259] on span "Select & add items from the list below" at bounding box center [318, 213] width 527 height 122
click at [162, 315] on select "Select Stylist [PERSON_NAME] [PERSON_NAME] [PERSON_NAME] [PERSON_NAME] [PERSON_…" at bounding box center [174, 313] width 76 height 19
select select "4387"
click at [136, 304] on select "Select Stylist [PERSON_NAME] [PERSON_NAME] [PERSON_NAME] [PERSON_NAME] [PERSON_…" at bounding box center [174, 313] width 76 height 19
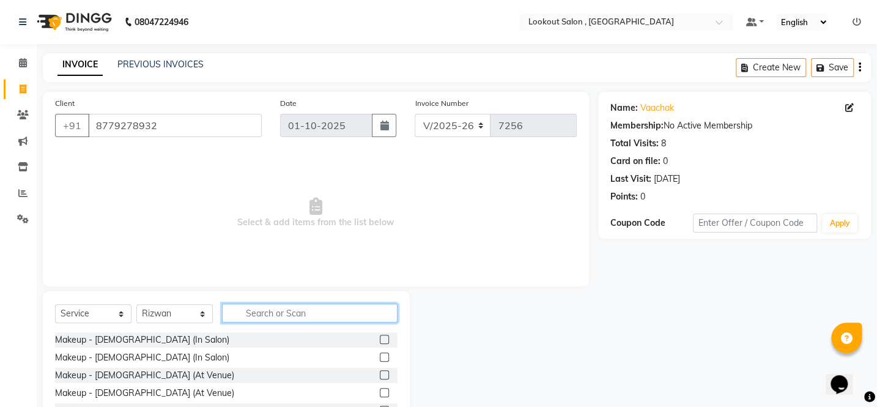
click at [286, 317] on input "text" at bounding box center [310, 312] width 176 height 19
type input "hairc"
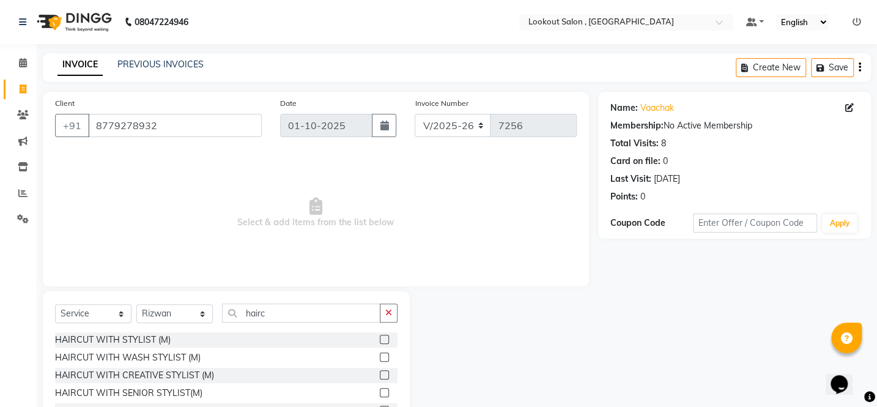
click at [380, 373] on label at bounding box center [384, 374] width 9 height 9
click at [380, 373] on input "checkbox" at bounding box center [384, 375] width 8 height 8
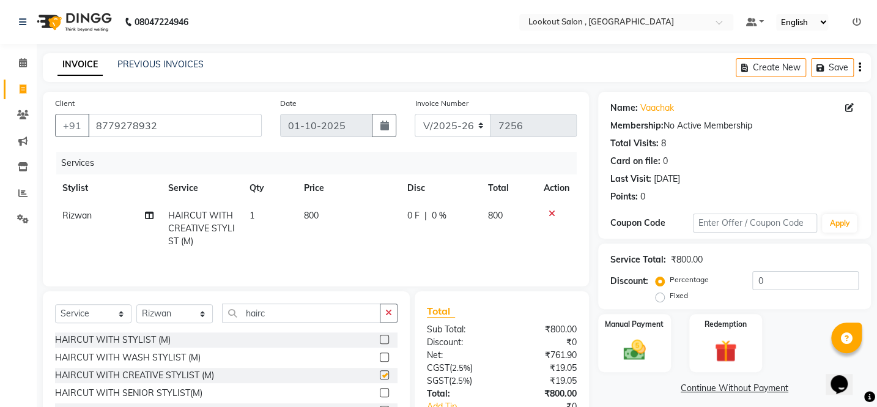
checkbox input "false"
click at [391, 310] on icon "button" at bounding box center [388, 312] width 7 height 9
click at [363, 303] on div "Select Service Product Membership Package Voucher Prepaid Gift Card Select Styl…" at bounding box center [226, 381] width 367 height 180
drag, startPoint x: 165, startPoint y: 319, endPoint x: 168, endPoint y: 313, distance: 6.8
click at [168, 318] on select "Select Stylist [PERSON_NAME] [PERSON_NAME] [PERSON_NAME] [PERSON_NAME] [PERSON_…" at bounding box center [174, 313] width 76 height 19
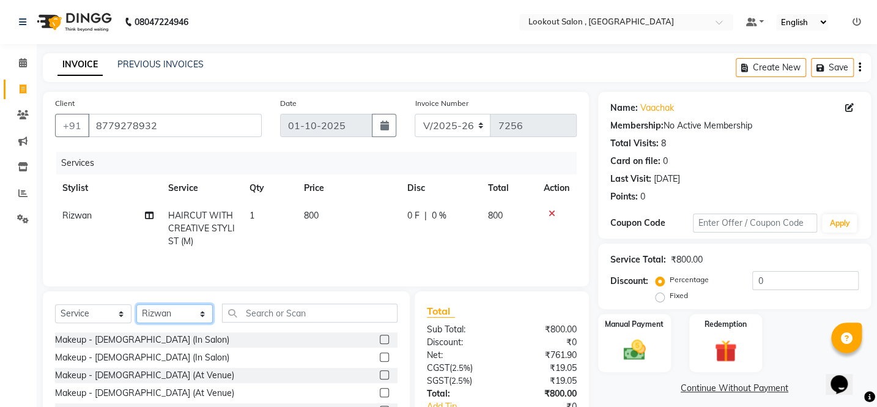
select select "90900"
click at [136, 304] on select "Select Stylist [PERSON_NAME] [PERSON_NAME] [PERSON_NAME] [PERSON_NAME] [PERSON_…" at bounding box center [174, 313] width 76 height 19
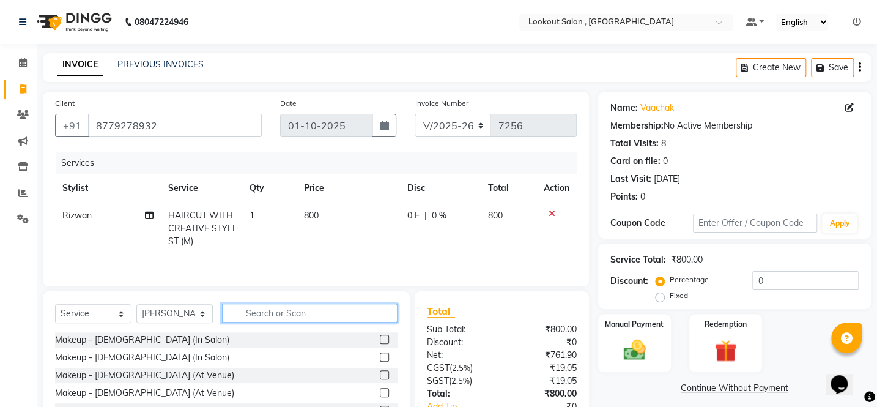
click at [295, 314] on input "text" at bounding box center [310, 312] width 176 height 19
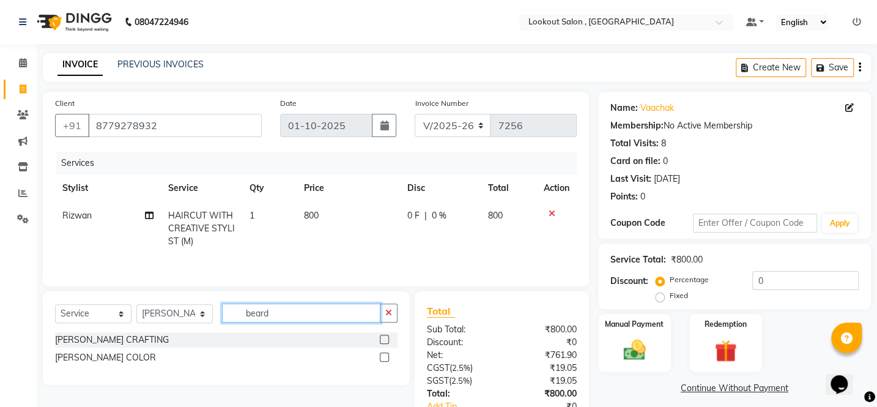
type input "beard"
click at [381, 337] on label at bounding box center [384, 339] width 9 height 9
click at [381, 337] on input "checkbox" at bounding box center [384, 340] width 8 height 8
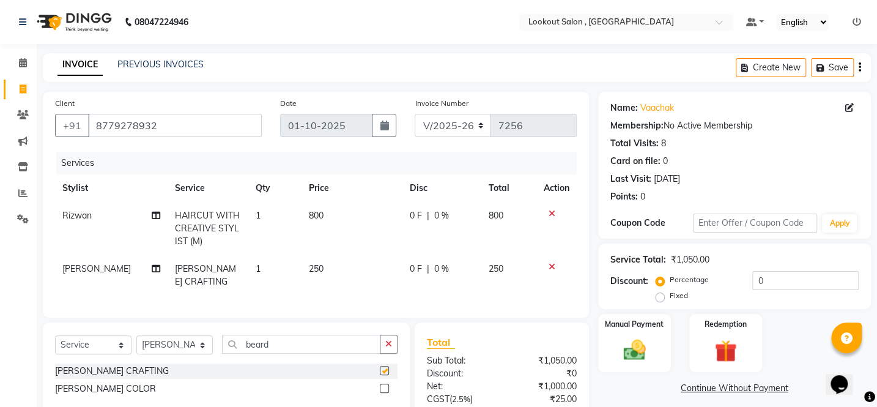
checkbox input "false"
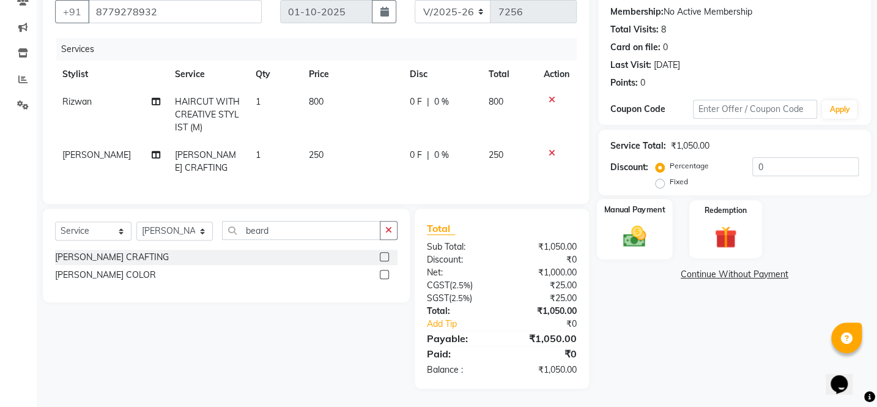
click at [630, 232] on img at bounding box center [635, 236] width 38 height 27
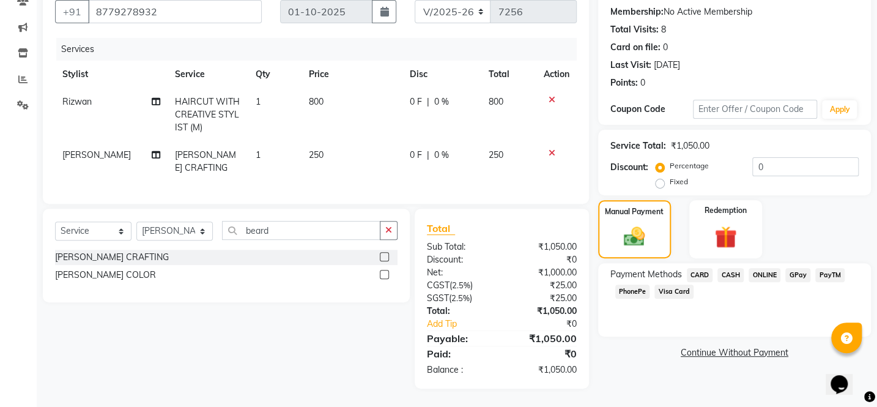
click at [726, 268] on span "CASH" at bounding box center [731, 275] width 26 height 14
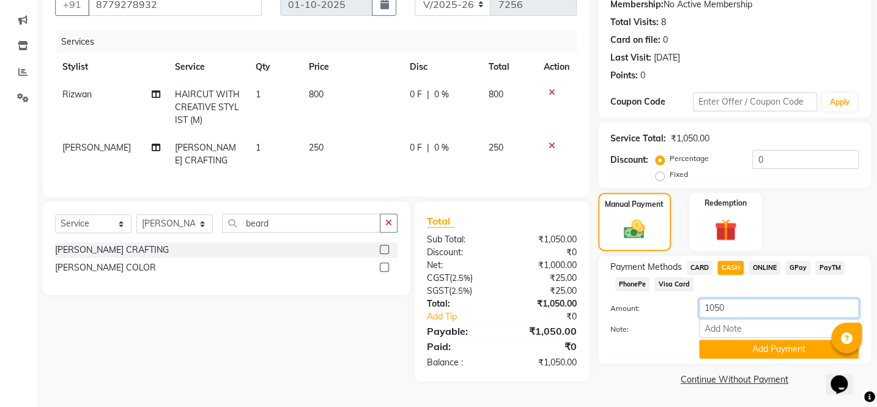
click at [716, 306] on input "1050" at bounding box center [779, 308] width 160 height 19
type input "700"
click at [737, 346] on button "Add Payment" at bounding box center [779, 349] width 160 height 19
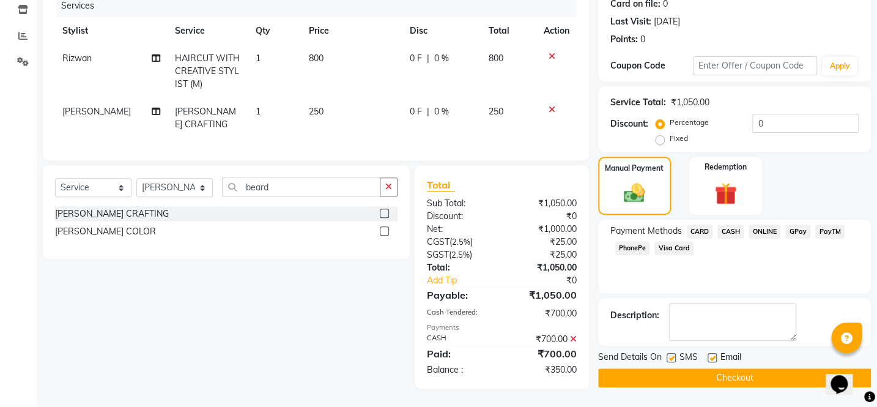
scroll to position [166, 0]
click at [634, 241] on span "PhonePe" at bounding box center [633, 248] width 35 height 14
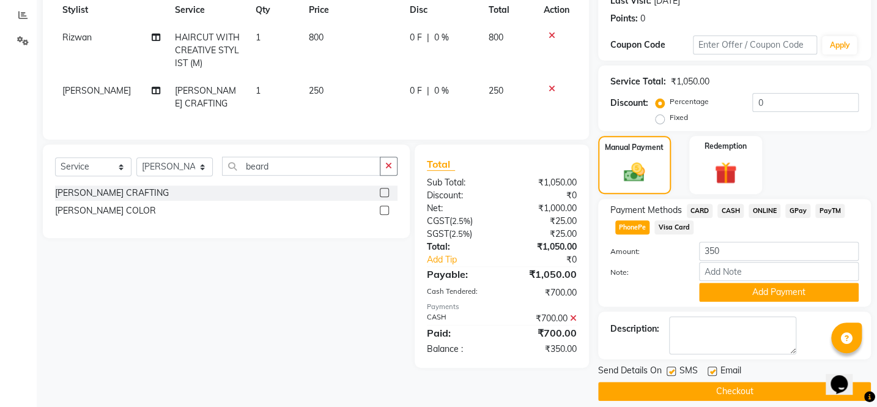
scroll to position [190, 0]
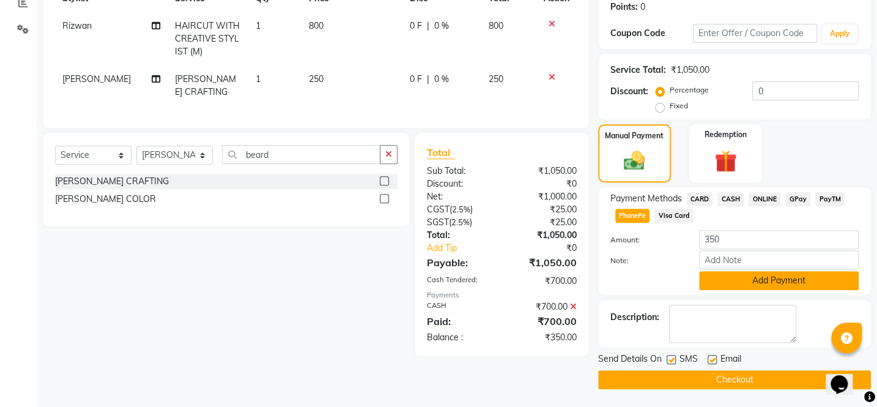
click at [786, 281] on button "Add Payment" at bounding box center [779, 280] width 160 height 19
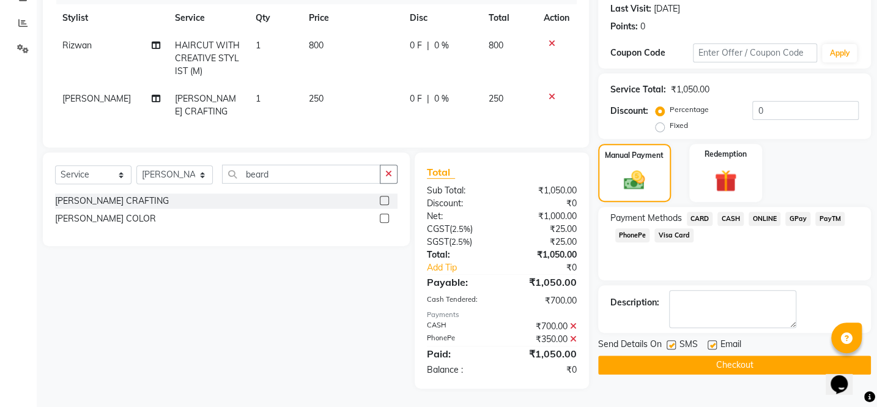
click at [734, 355] on button "Checkout" at bounding box center [734, 364] width 273 height 19
